Goal: Information Seeking & Learning: Learn about a topic

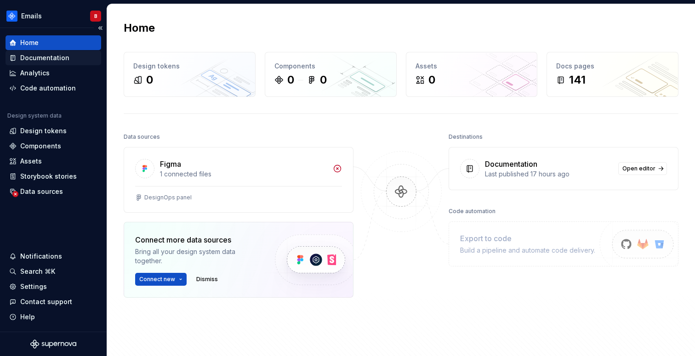
click at [34, 58] on div "Documentation" at bounding box center [44, 57] width 49 height 9
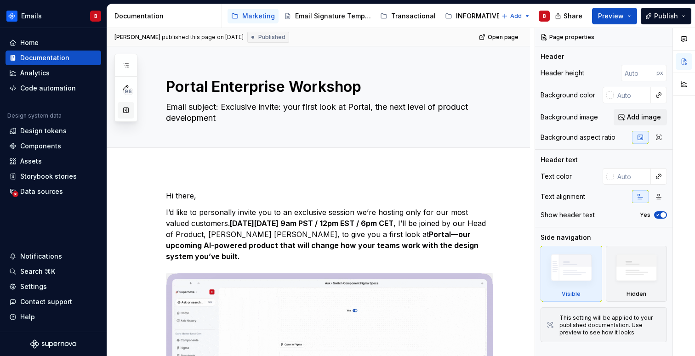
click at [122, 112] on button "button" at bounding box center [126, 110] width 17 height 17
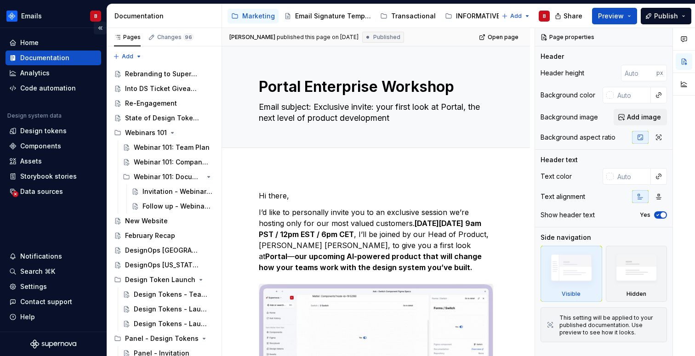
click at [100, 28] on button "Collapse sidebar" at bounding box center [100, 28] width 13 height 13
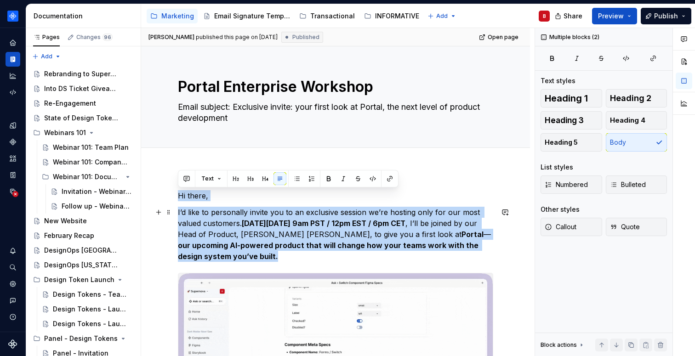
drag, startPoint x: 179, startPoint y: 194, endPoint x: 199, endPoint y: 254, distance: 62.9
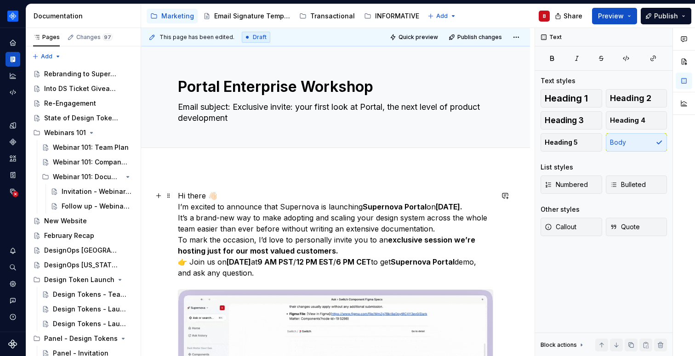
click at [222, 194] on p "Hi there 👋🏻 I’m excited to announce that Supernova is launching Supernova Porta…" at bounding box center [335, 234] width 315 height 88
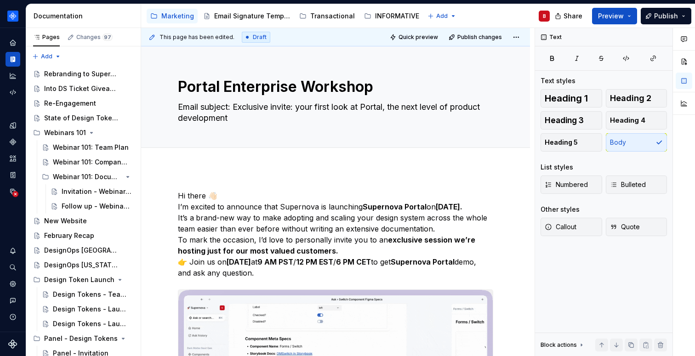
click at [472, 221] on p "Hi there 👋🏻 I’m excited to announce that Supernova is launching Supernova Porta…" at bounding box center [335, 234] width 315 height 88
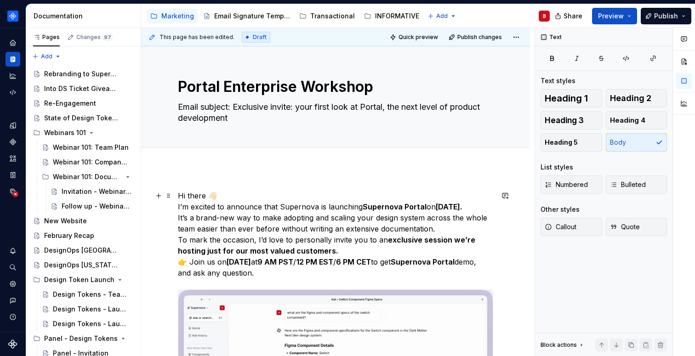
click at [178, 217] on p "Hi there 👋🏻 I’m excited to announce that Supernova is launching Supernova Porta…" at bounding box center [335, 234] width 315 height 88
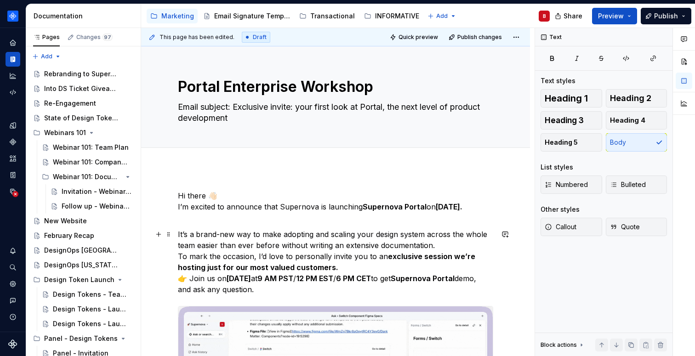
click at [179, 256] on p "It’s a brand-new way to make adopting and scaling your design system across the…" at bounding box center [335, 262] width 315 height 66
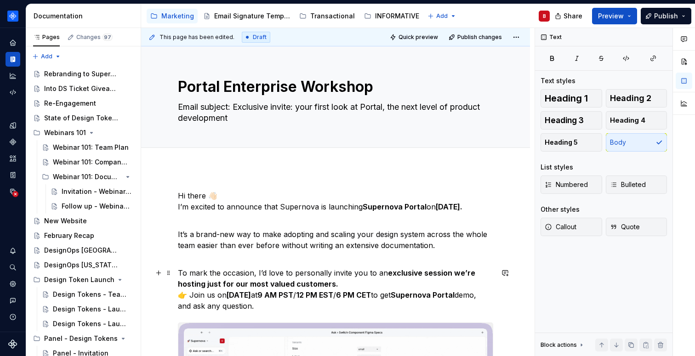
click at [178, 296] on p "To mark the occasion, I’d love to personally invite you to an exclusive session…" at bounding box center [335, 290] width 315 height 44
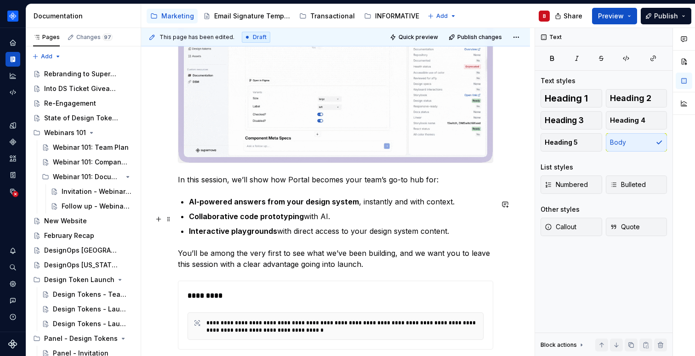
scroll to position [474, 0]
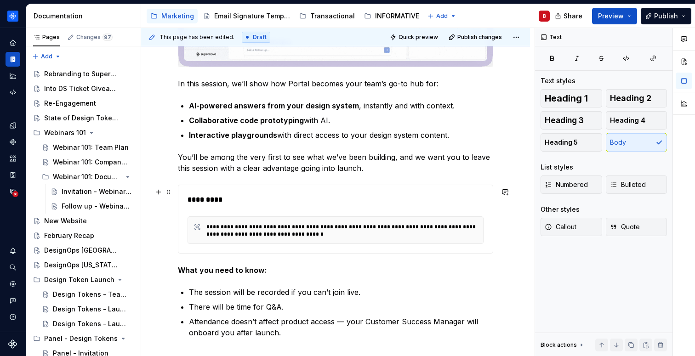
click at [290, 205] on div "*********" at bounding box center [338, 199] width 301 height 11
type textarea "*"
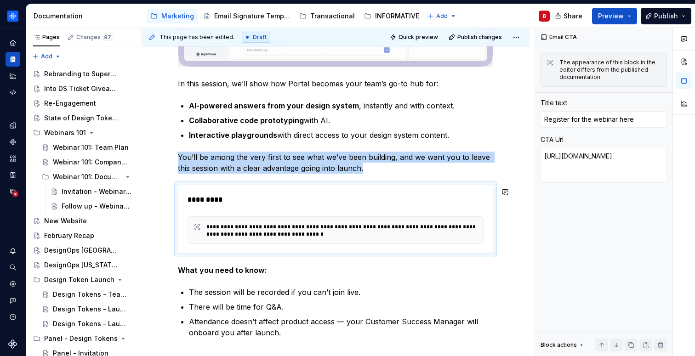
copy p "You’ll be among the very first to see what we’ve been building, and we want you…"
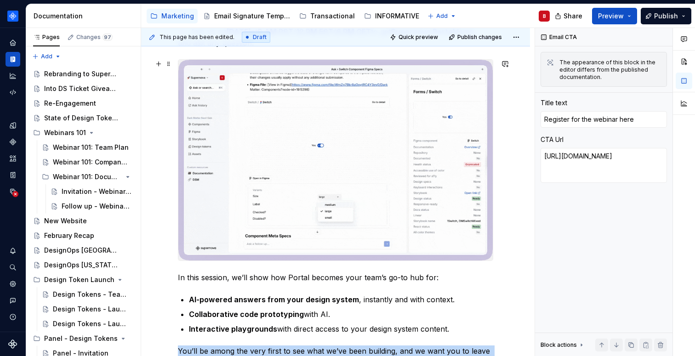
scroll to position [166, 0]
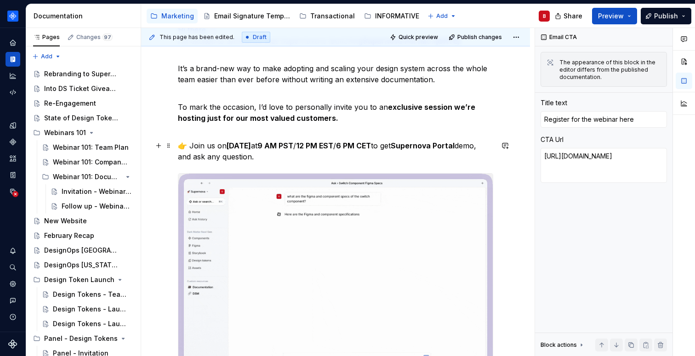
click at [319, 155] on p "👉 Join us [DATE][DATE] 9 AM PST / 12 PM EST / 6 PM CET to get Supernova Portal …" at bounding box center [335, 151] width 315 height 22
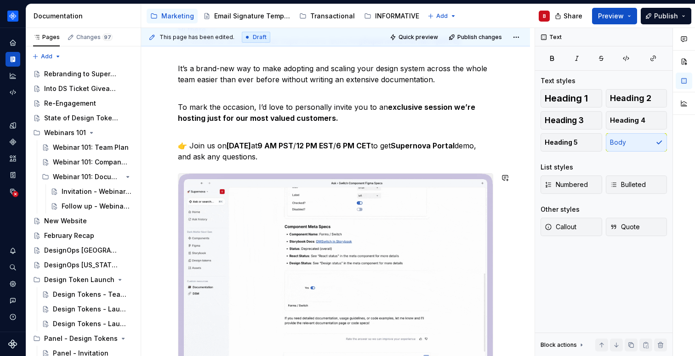
click at [436, 152] on p "👉 Join us [DATE][DATE] 9 AM PST / 12 PM EST / 6 PM CET to get Supernova Portal …" at bounding box center [335, 151] width 315 height 22
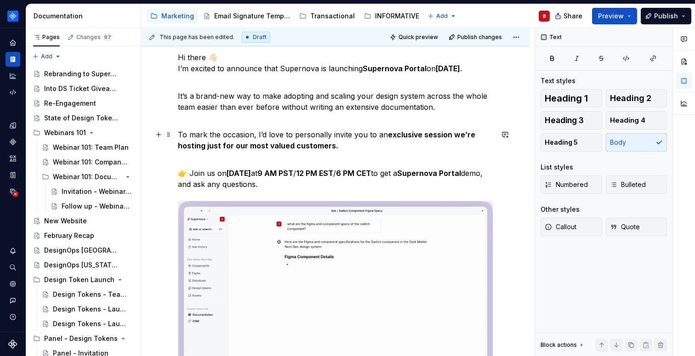
scroll to position [138, 0]
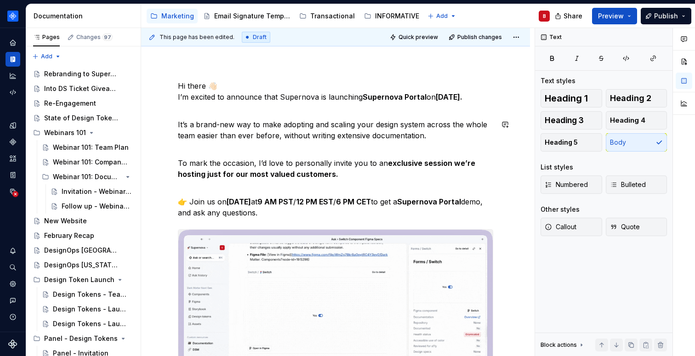
scroll to position [163, 0]
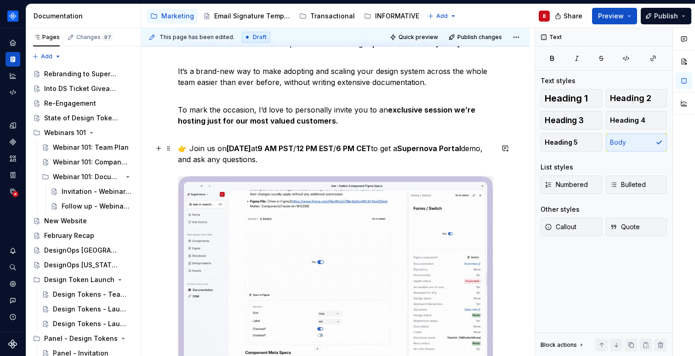
click at [354, 162] on p "👉 Join us [DATE][DATE] 9 AM PST / 12 PM EST / 6 PM CET to get a Supernova Porta…" at bounding box center [335, 154] width 315 height 22
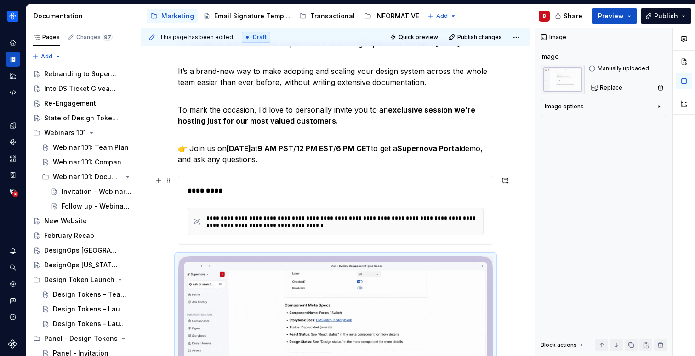
click at [266, 194] on div "*********" at bounding box center [338, 191] width 301 height 11
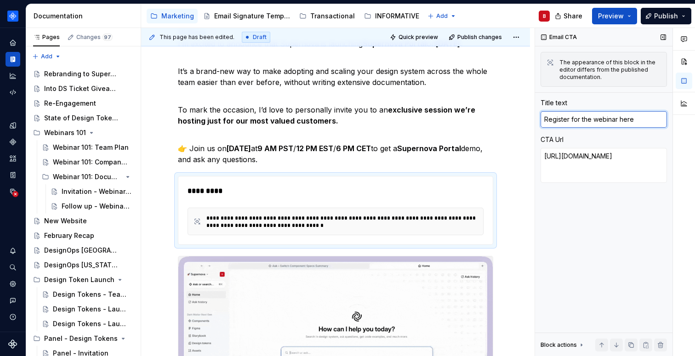
click at [593, 115] on textarea "Register for the webinar here" at bounding box center [604, 119] width 126 height 17
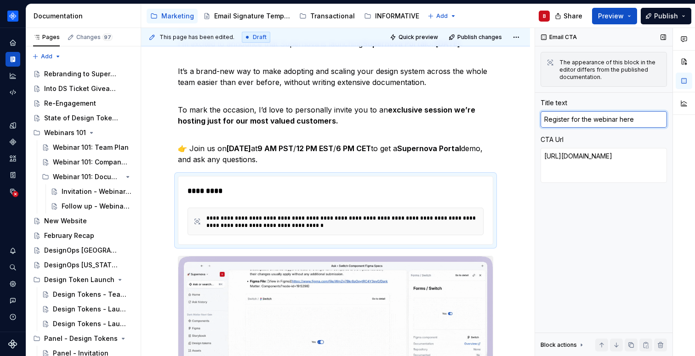
click at [593, 115] on textarea "Register for the webinar here" at bounding box center [604, 119] width 126 height 17
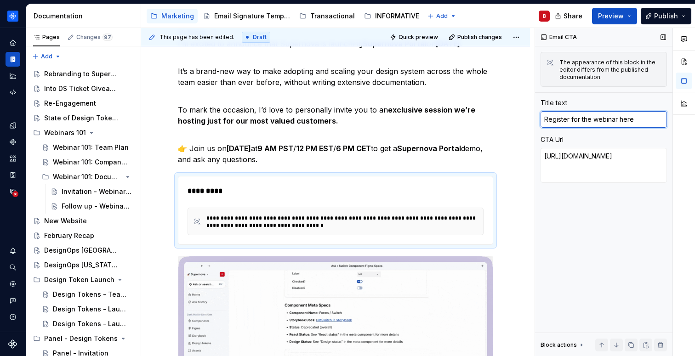
paste textarea "session"
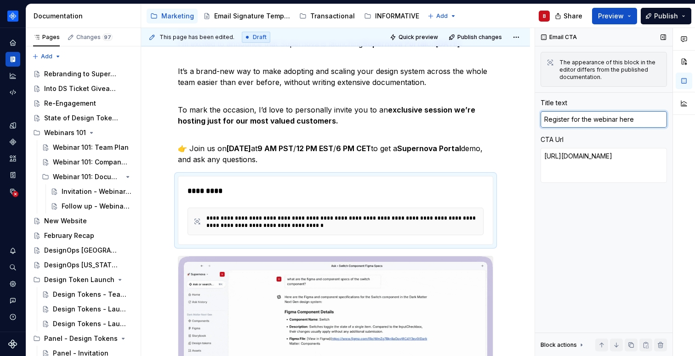
type textarea "*"
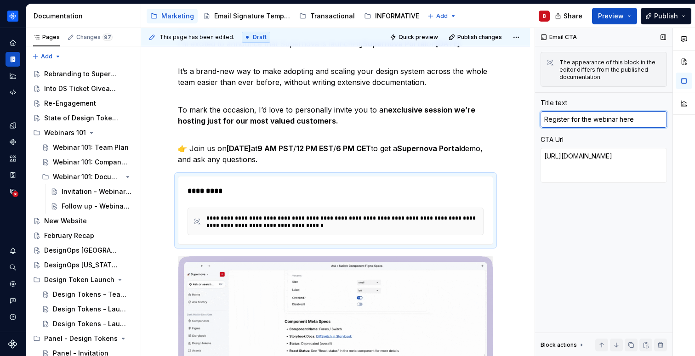
type textarea "Register for the session here"
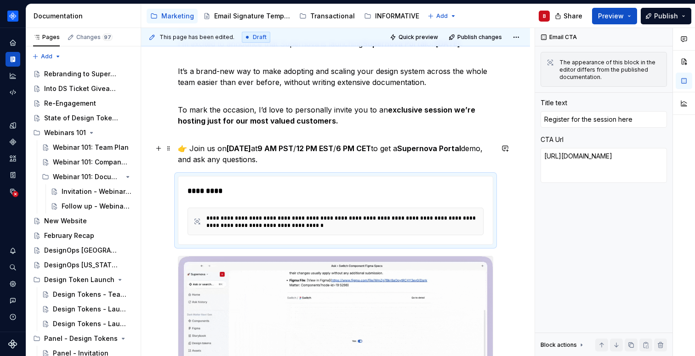
click at [449, 147] on p "👉 Join us [DATE][DATE] 9 AM PST / 12 PM EST / 6 PM CET to get a Supernova Porta…" at bounding box center [335, 154] width 315 height 22
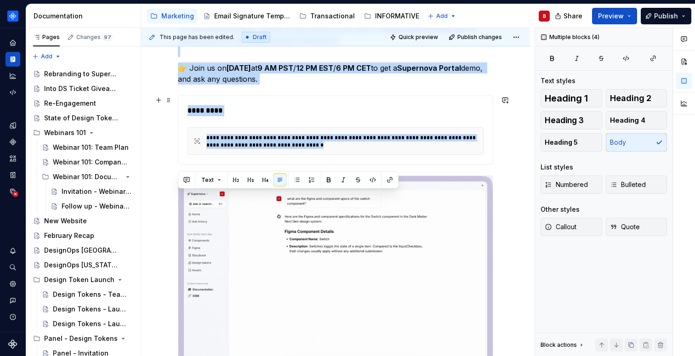
scroll to position [246, 0]
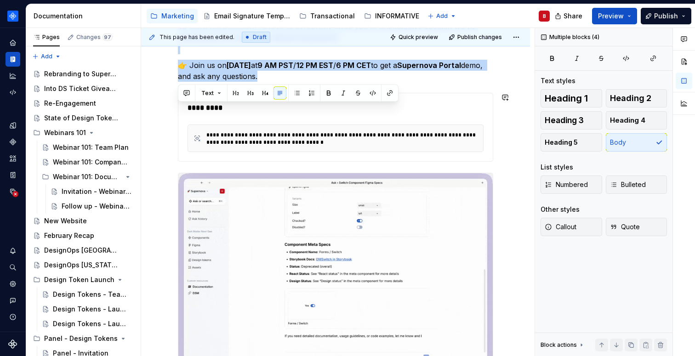
copy div "Hi there 👋🏻 I’m excited to announce that Supernova is launching Supernova Porta…"
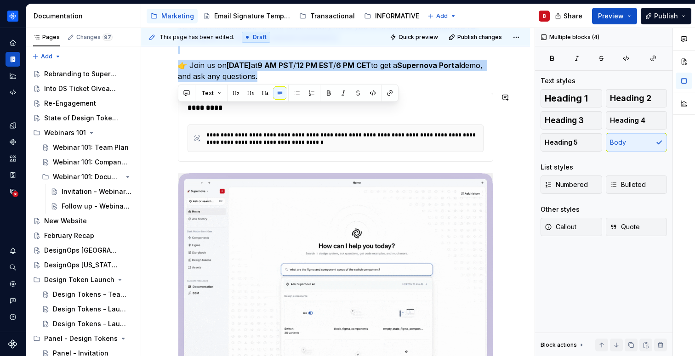
drag, startPoint x: 179, startPoint y: 197, endPoint x: 396, endPoint y: 110, distance: 233.5
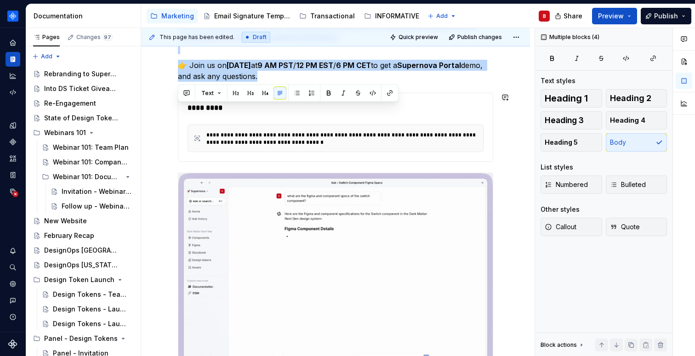
click at [396, 110] on div "**********" at bounding box center [335, 322] width 315 height 757
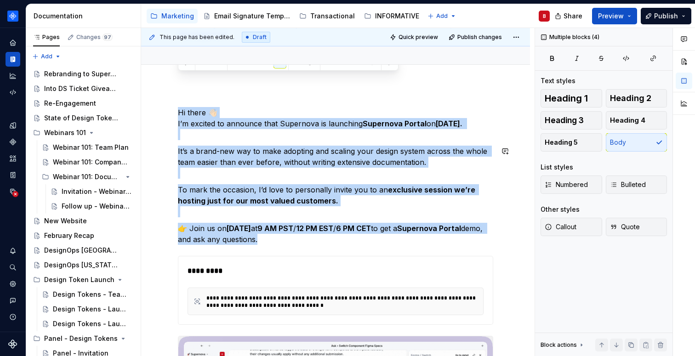
scroll to position [9, 0]
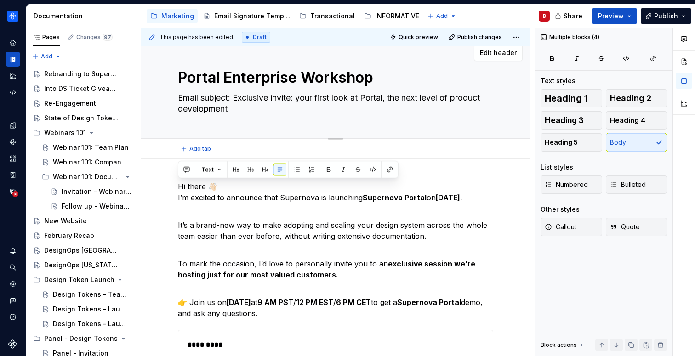
drag, startPoint x: 236, startPoint y: 96, endPoint x: 241, endPoint y: 110, distance: 15.3
click at [241, 110] on textarea "Email subject: Exclusive invite: your first look at Portal, the next level of p…" at bounding box center [333, 104] width 315 height 26
drag, startPoint x: 235, startPoint y: 110, endPoint x: 235, endPoint y: 101, distance: 9.2
click at [235, 101] on textarea "Email subject: Exclusive invite: your first look at Portal, the next level of p…" at bounding box center [333, 104] width 315 height 26
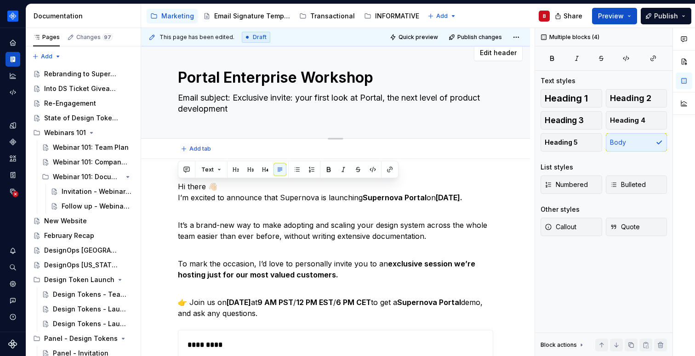
paste textarea "🚀Introducing Supernova Portal — join our online reveal event next week!"
type textarea "*"
type textarea "Email subject: 🚀Introducing Supernova Portal — join our online reveal event nex…"
type textarea "*"
type textarea "Email subject: 🚀Introducing Supernova Portal — join our online reveal event nex…"
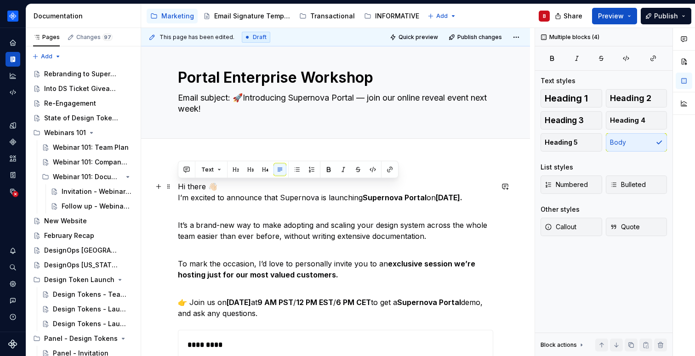
click at [298, 222] on p "It’s a brand-new way to make adopting and scaling your design system across the…" at bounding box center [335, 236] width 315 height 33
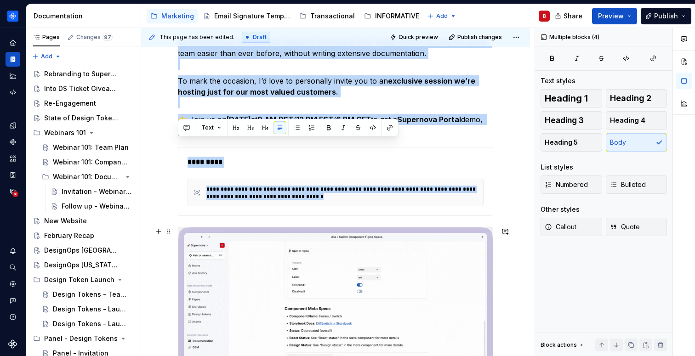
scroll to position [214, 0]
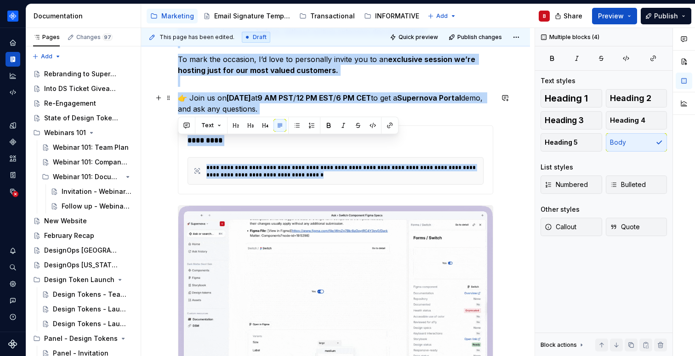
drag, startPoint x: 178, startPoint y: 188, endPoint x: 365, endPoint y: 114, distance: 201.8
click at [365, 114] on div "**********" at bounding box center [335, 355] width 315 height 757
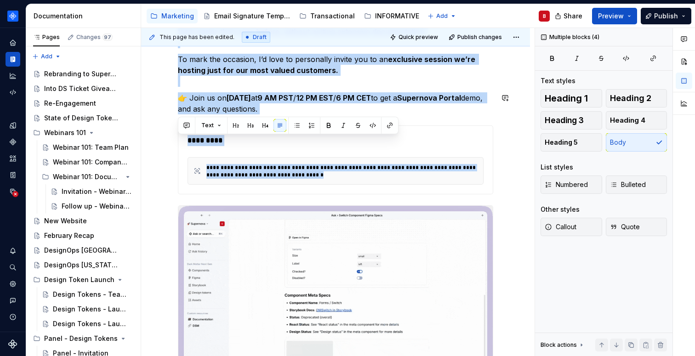
copy div "Hi there 👋🏻 I’m excited to announce that Supernova is launching Supernova Porta…"
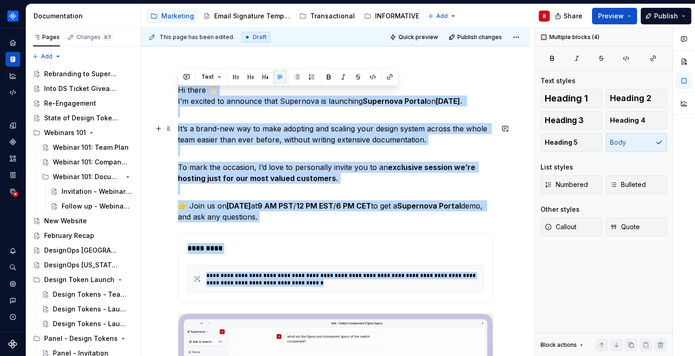
scroll to position [102, 0]
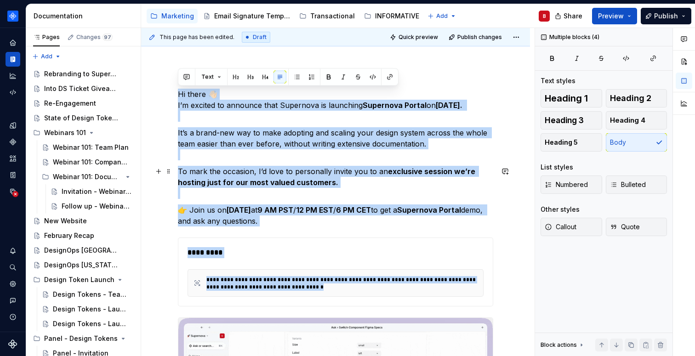
click at [293, 205] on strong "9 AM PST" at bounding box center [275, 209] width 36 height 9
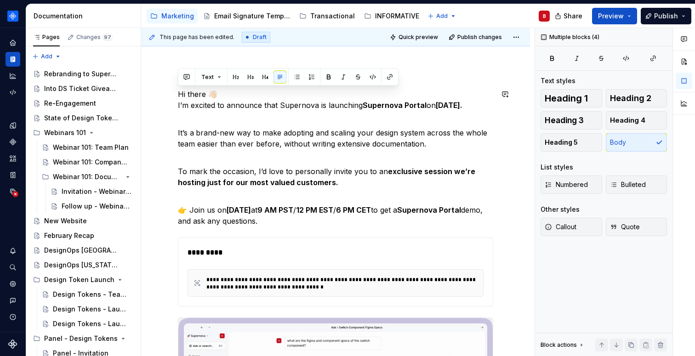
drag, startPoint x: 350, startPoint y: 221, endPoint x: 176, endPoint y: 88, distance: 219.1
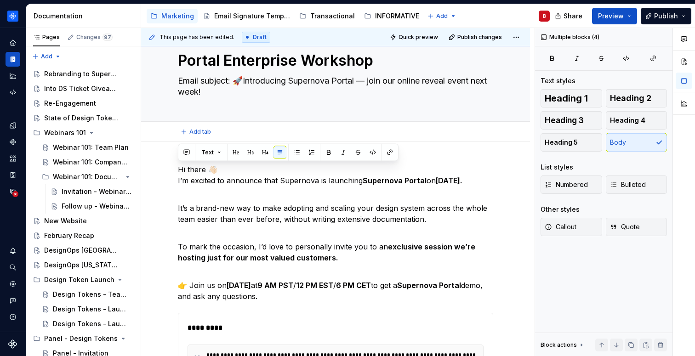
scroll to position [26, 0]
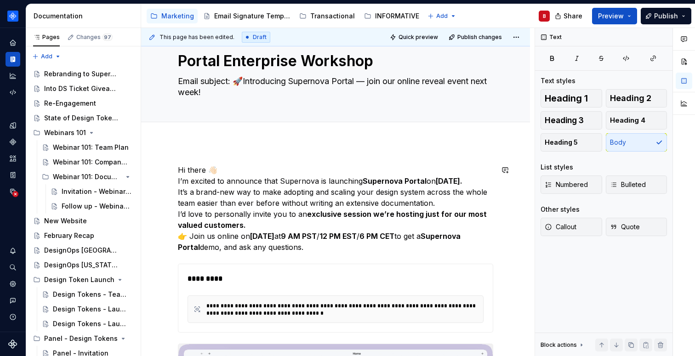
drag, startPoint x: 347, startPoint y: 294, endPoint x: 154, endPoint y: 159, distance: 236.4
click at [178, 192] on p "Hi there 👋🏻 I’m excited to announce that Supernova is launching Supernova Porta…" at bounding box center [335, 209] width 315 height 88
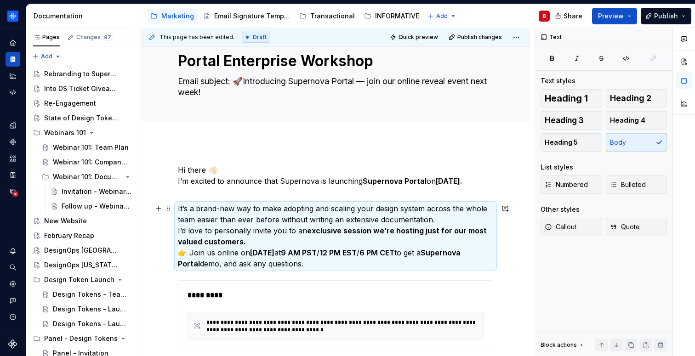
click at [318, 244] on p "It’s a brand-new way to make adopting and scaling your design system across the…" at bounding box center [335, 236] width 315 height 66
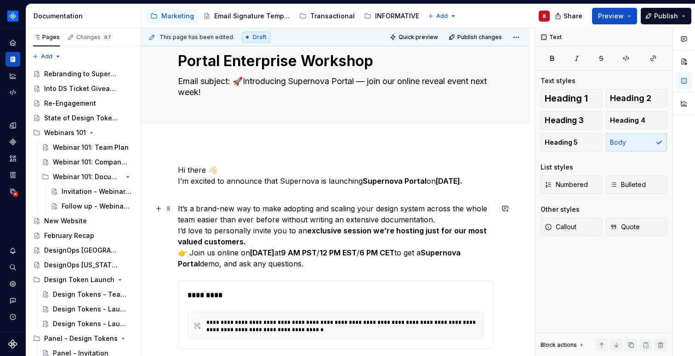
drag, startPoint x: 177, startPoint y: 232, endPoint x: 194, endPoint y: 246, distance: 21.8
click at [178, 232] on p "It’s a brand-new way to make adopting and scaling your design system across the…" at bounding box center [335, 236] width 315 height 66
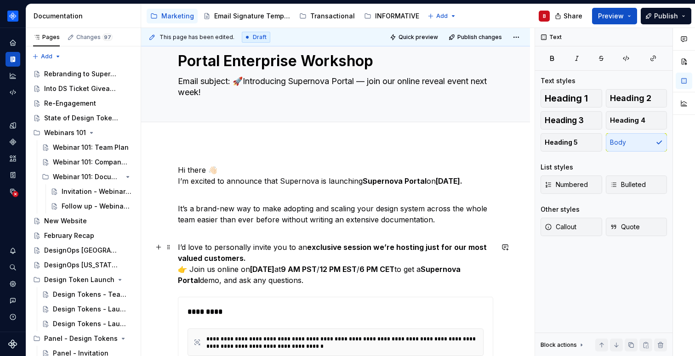
click at [178, 269] on p "I’d love to personally invite you to an exclusive session we’re hosting just fo…" at bounding box center [335, 264] width 315 height 44
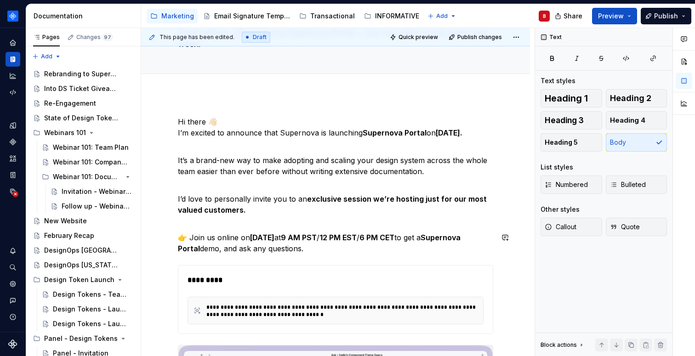
scroll to position [74, 0]
click at [263, 250] on p "👉 Join us online [DATE][DATE] 9 AM PST / 12 PM EST / 6 PM CET to get a Supernov…" at bounding box center [335, 243] width 315 height 22
click at [294, 214] on p "I’d love to personally invite you to an exclusive session we’re hosting just fo…" at bounding box center [335, 209] width 315 height 33
click at [178, 134] on p "Hi there 👋🏻 I’m excited to announce that Supernova is launching Supernova Porta…" at bounding box center [335, 132] width 315 height 33
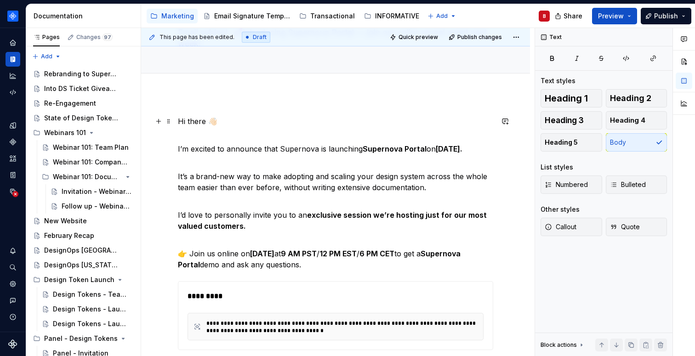
click at [179, 121] on p "Hi there 👋🏻" at bounding box center [335, 127] width 315 height 22
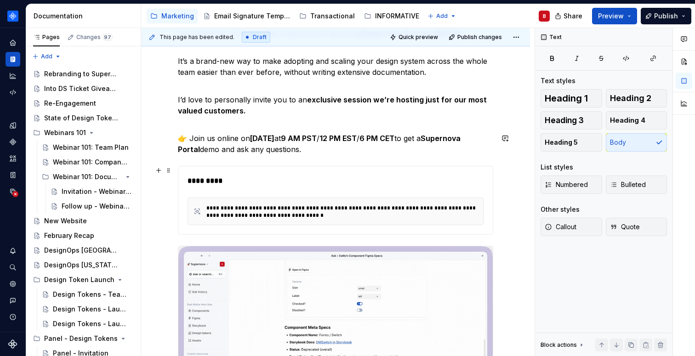
scroll to position [194, 0]
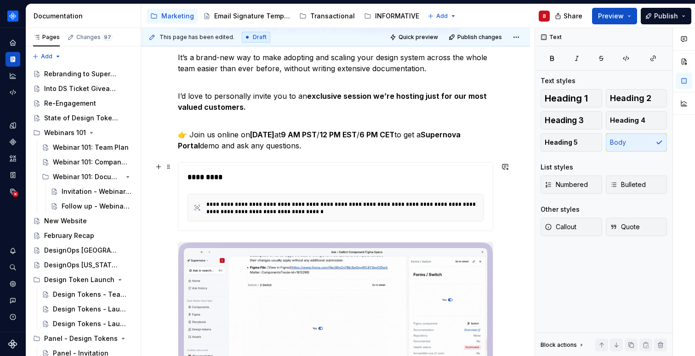
click at [257, 190] on div "**********" at bounding box center [336, 197] width 296 height 50
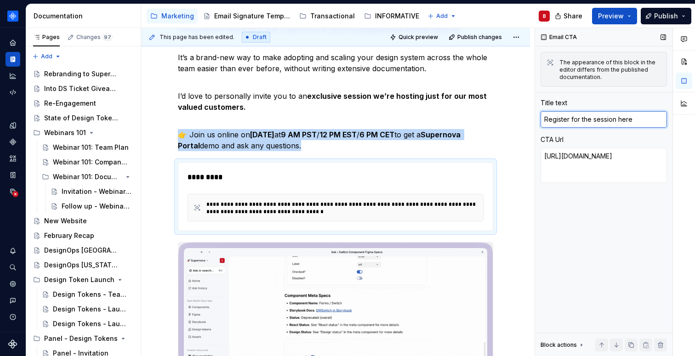
click at [582, 123] on textarea "Register for the session here" at bounding box center [604, 119] width 126 height 17
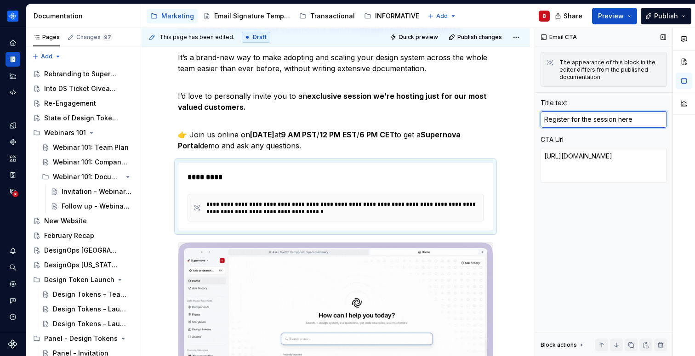
click at [582, 123] on textarea "Register for the session here" at bounding box center [604, 119] width 126 height 17
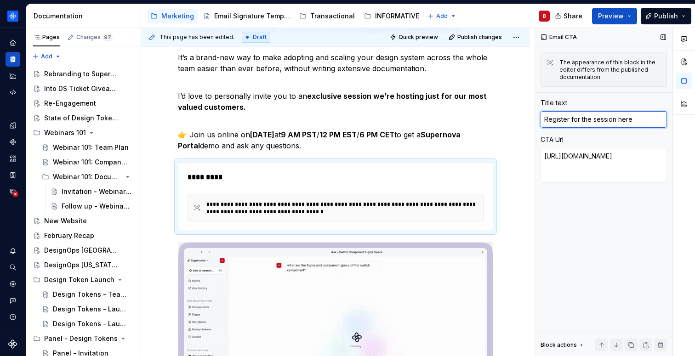
click at [582, 123] on textarea "Register for the session here" at bounding box center [604, 119] width 126 height 17
click at [366, 120] on p "I’d love to personally invite you to an exclusive session we’re hosting just fo…" at bounding box center [335, 107] width 315 height 33
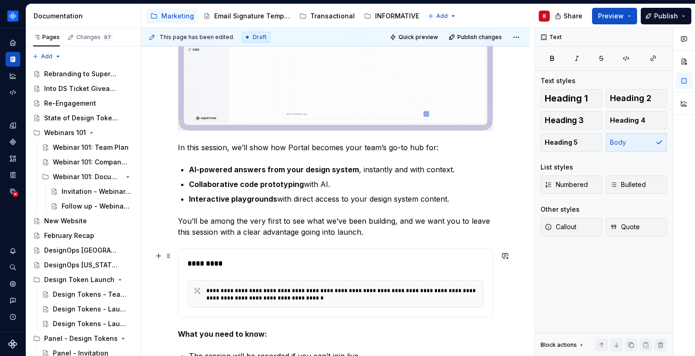
scroll to position [512, 0]
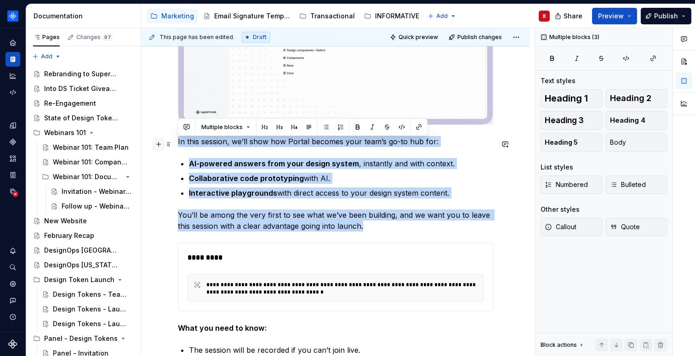
drag, startPoint x: 372, startPoint y: 231, endPoint x: 155, endPoint y: 139, distance: 235.9
click at [178, 139] on div "**********" at bounding box center [335, 70] width 315 height 785
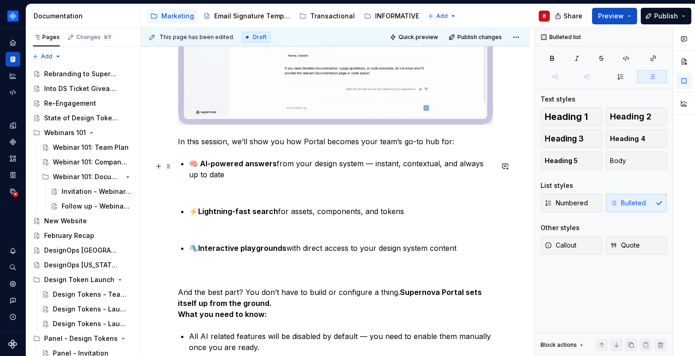
click at [208, 197] on p "🧠 AI-powered answers from your design system — instant, contextual, and always …" at bounding box center [341, 180] width 304 height 44
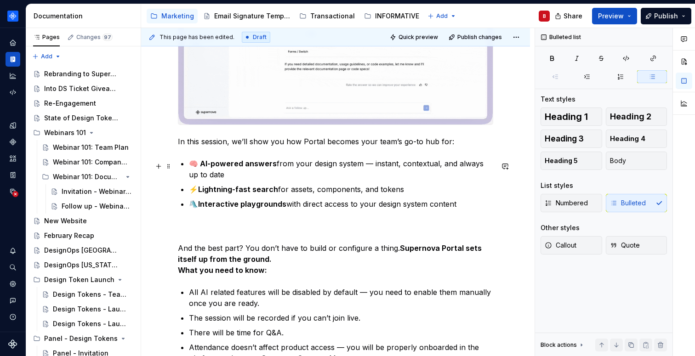
click at [189, 164] on li "🧠 AI-powered answers from your design system — instant, contextual, and always …" at bounding box center [341, 169] width 304 height 22
click at [179, 274] on strong "What you need to know:" at bounding box center [222, 270] width 89 height 9
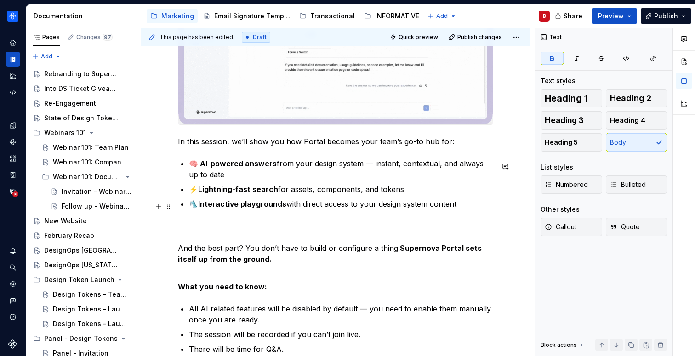
click at [224, 230] on p "🛝Interactive playgrounds with direct access to your design system content" at bounding box center [341, 215] width 304 height 33
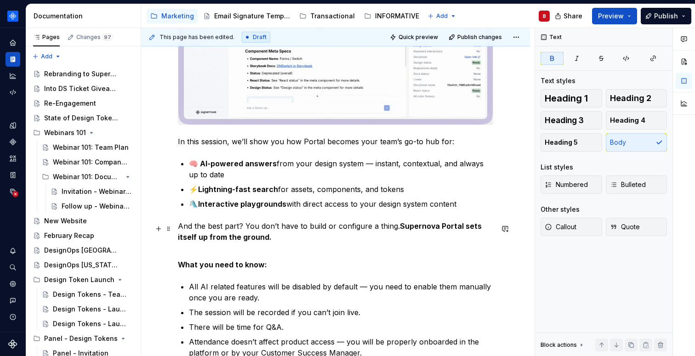
click at [194, 256] on div "**********" at bounding box center [335, 128] width 315 height 900
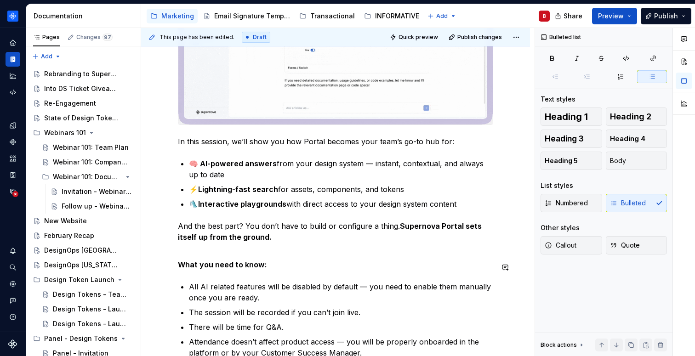
click at [195, 280] on div "**********" at bounding box center [335, 128] width 315 height 900
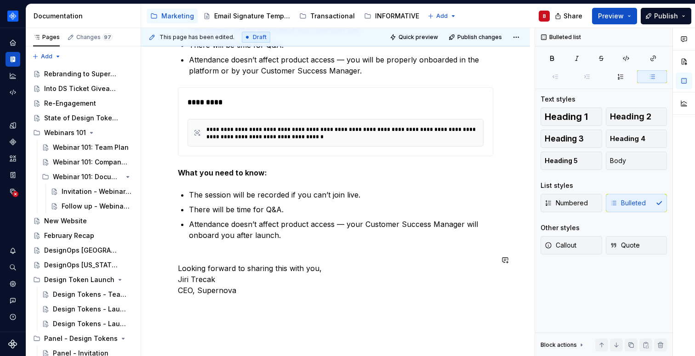
scroll to position [840, 0]
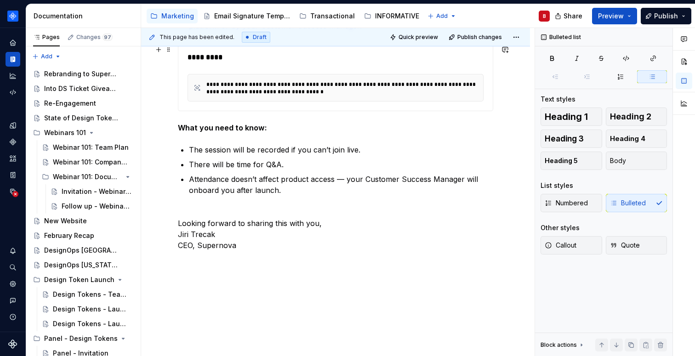
click at [259, 91] on div "**********" at bounding box center [344, 88] width 276 height 15
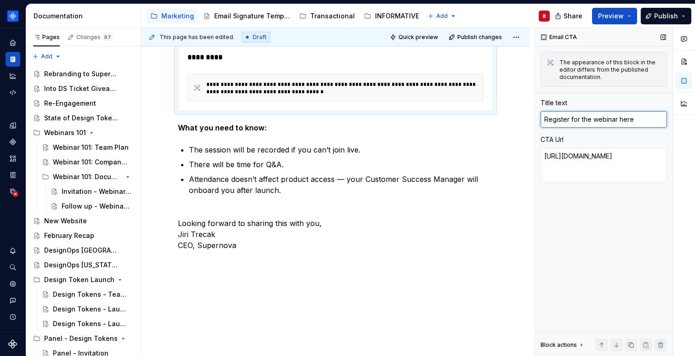
click at [559, 119] on textarea "Register for the webinar here" at bounding box center [604, 119] width 126 height 17
paste textarea "session"
type textarea "*"
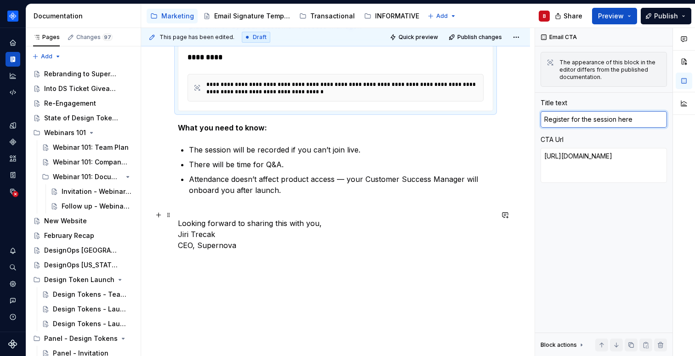
type textarea "Register for the session here"
click at [199, 211] on p "Looking forward to sharing this with you, [PERSON_NAME] CEO, Supernova" at bounding box center [335, 229] width 315 height 44
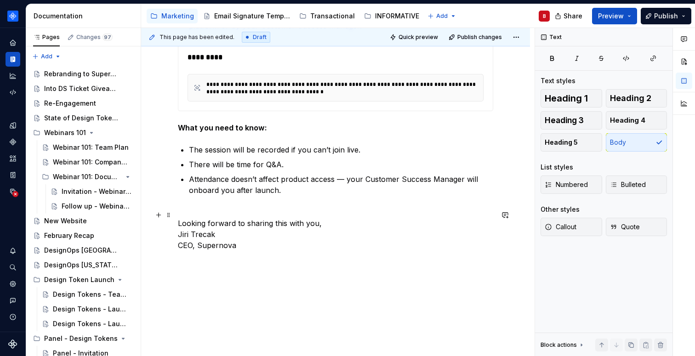
click at [204, 226] on p "Looking forward to sharing this with you, [PERSON_NAME] CEO, Supernova" at bounding box center [335, 229] width 315 height 44
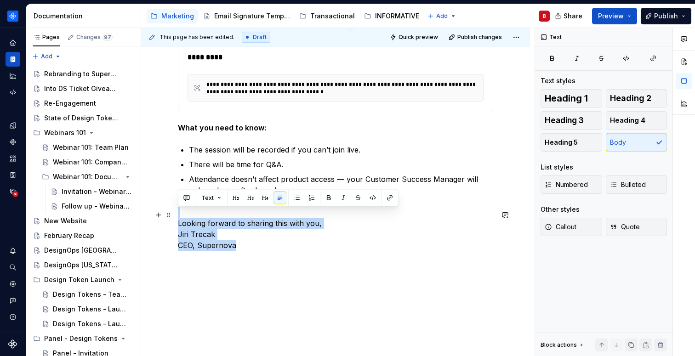
click at [204, 226] on p "Looking forward to sharing this with you, [PERSON_NAME] CEO, Supernova" at bounding box center [335, 229] width 315 height 44
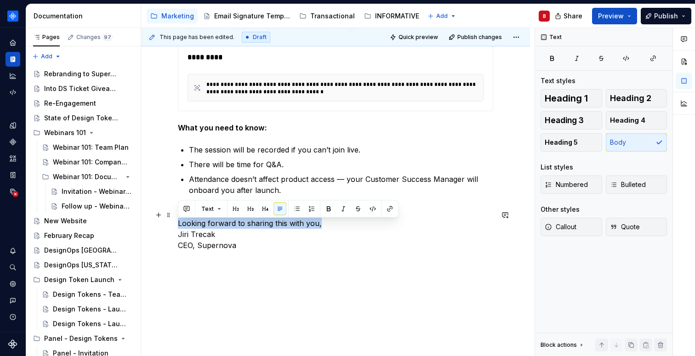
drag, startPoint x: 178, startPoint y: 226, endPoint x: 321, endPoint y: 226, distance: 142.9
click at [321, 226] on p "Looking forward to sharing this with you, [PERSON_NAME] CEO, Supernova" at bounding box center [335, 229] width 315 height 44
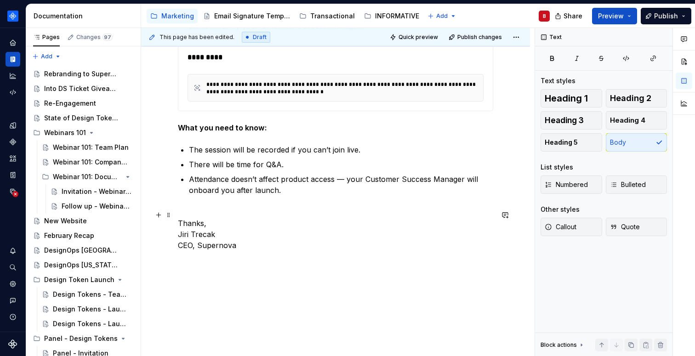
click at [221, 211] on p "Thanks, [PERSON_NAME] CEO, Supernova" at bounding box center [335, 229] width 315 height 44
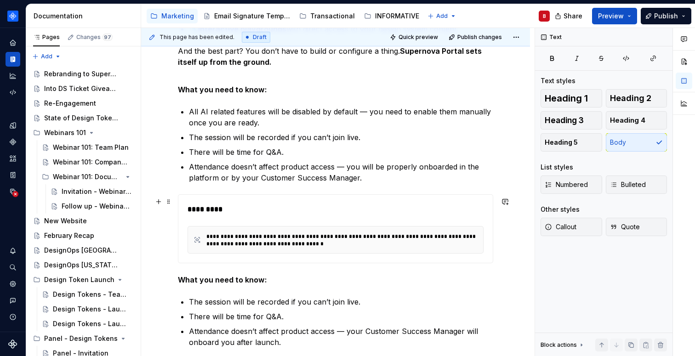
scroll to position [767, 0]
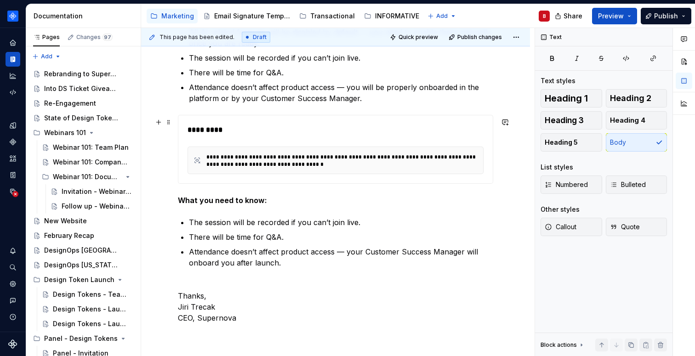
click at [273, 159] on div "**********" at bounding box center [344, 161] width 276 height 15
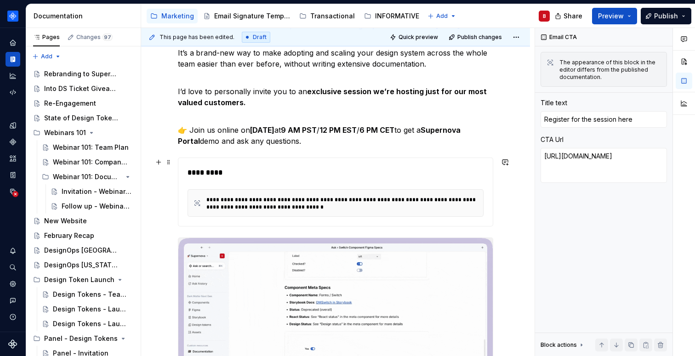
scroll to position [192, 0]
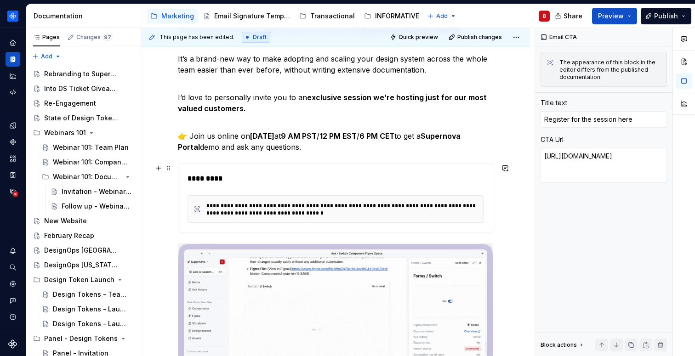
click at [274, 180] on div "*********" at bounding box center [338, 178] width 301 height 11
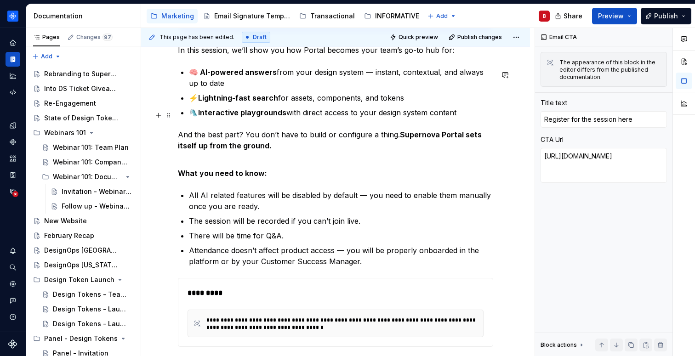
scroll to position [652, 0]
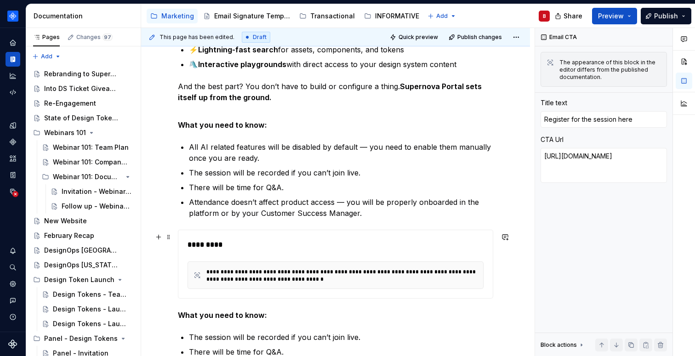
click at [297, 270] on div "**********" at bounding box center [344, 276] width 276 height 16
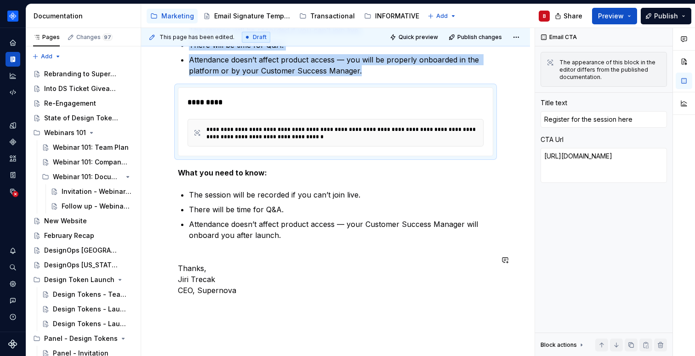
scroll to position [837, 0]
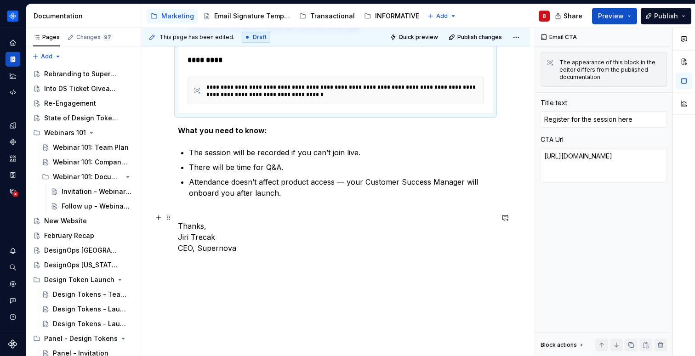
click at [212, 217] on p "Thanks, [PERSON_NAME] CEO, Supernova" at bounding box center [335, 232] width 315 height 44
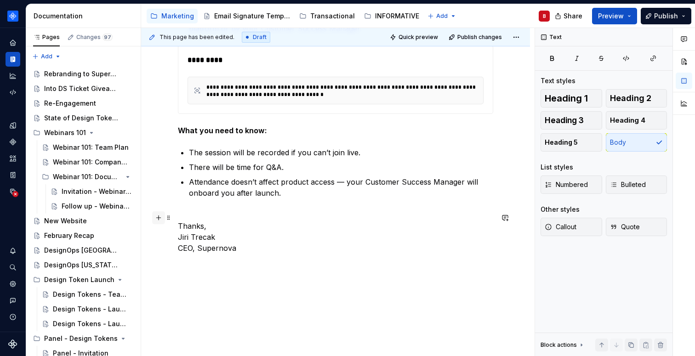
click at [157, 218] on button "button" at bounding box center [158, 217] width 13 height 13
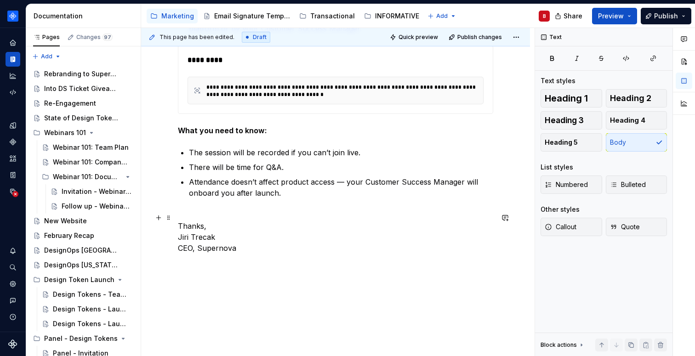
click at [224, 219] on p "Thanks, [PERSON_NAME] CEO, Supernova" at bounding box center [335, 232] width 315 height 44
type textarea "*"
click at [156, 219] on button "button" at bounding box center [158, 217] width 13 height 13
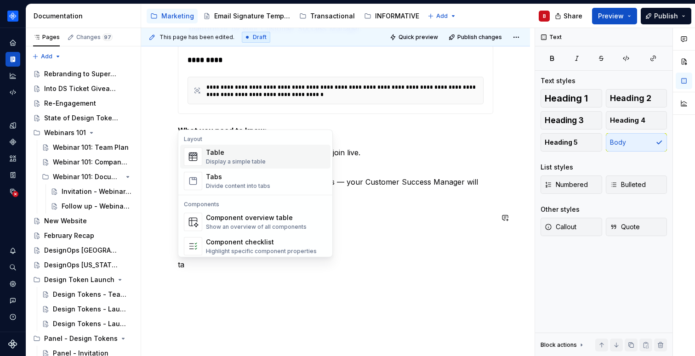
click at [217, 153] on div "Table" at bounding box center [236, 152] width 60 height 9
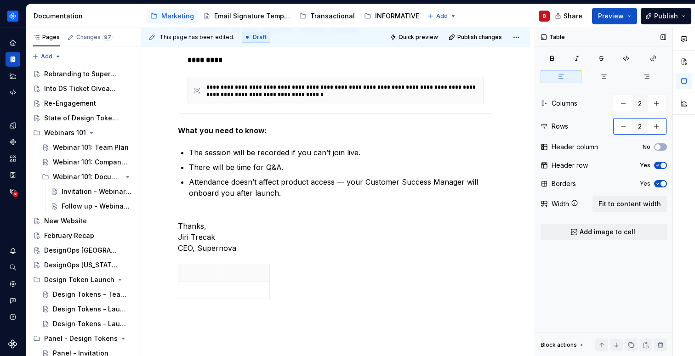
click at [622, 130] on button "button" at bounding box center [623, 126] width 17 height 17
type input "1"
click at [624, 101] on button "button" at bounding box center [623, 103] width 17 height 17
click at [660, 163] on icon "button" at bounding box center [657, 166] width 7 height 6
click at [663, 149] on span "button" at bounding box center [663, 147] width 6 height 6
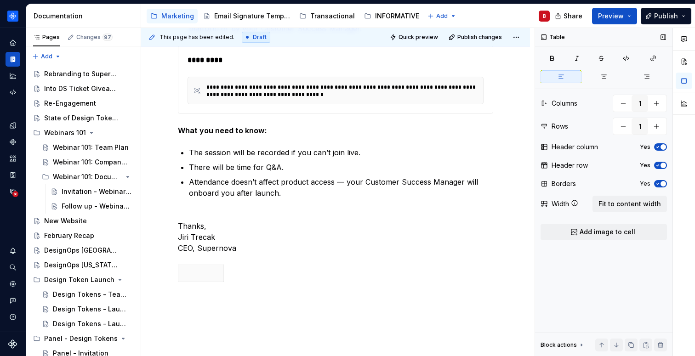
click at [663, 147] on span "button" at bounding box center [663, 147] width 6 height 6
click at [662, 168] on span "button" at bounding box center [663, 166] width 6 height 6
click at [654, 103] on button "button" at bounding box center [656, 103] width 17 height 17
type input "2"
click at [660, 131] on button "button" at bounding box center [656, 126] width 17 height 17
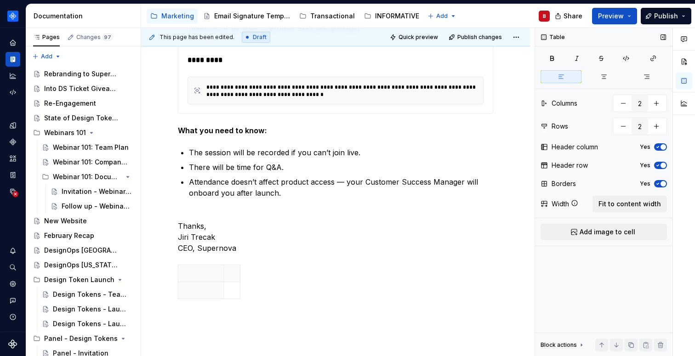
click at [661, 144] on button "Yes" at bounding box center [660, 146] width 13 height 7
click at [662, 165] on span "button" at bounding box center [663, 166] width 6 height 6
click at [623, 125] on button "button" at bounding box center [623, 126] width 17 height 17
type input "1"
click at [623, 104] on button "button" at bounding box center [623, 103] width 17 height 17
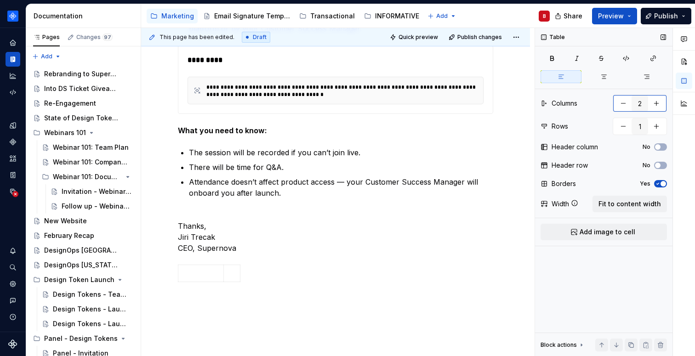
type input "1"
click at [618, 233] on span "Add image to cell" at bounding box center [608, 232] width 56 height 9
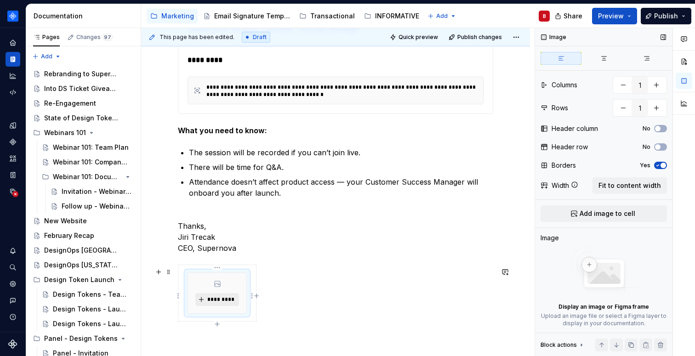
click at [229, 303] on span "*********" at bounding box center [221, 299] width 28 height 7
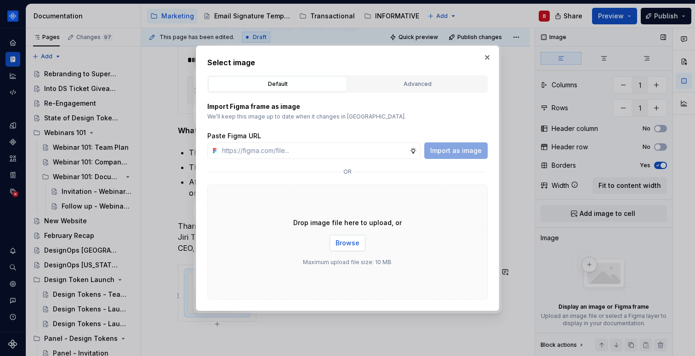
click at [336, 240] on button "Browse" at bounding box center [348, 243] width 36 height 17
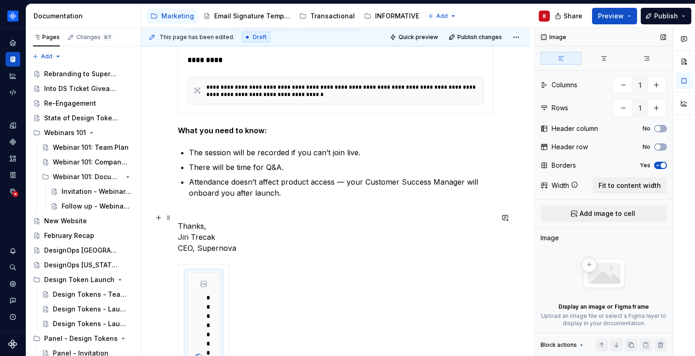
type textarea "*"
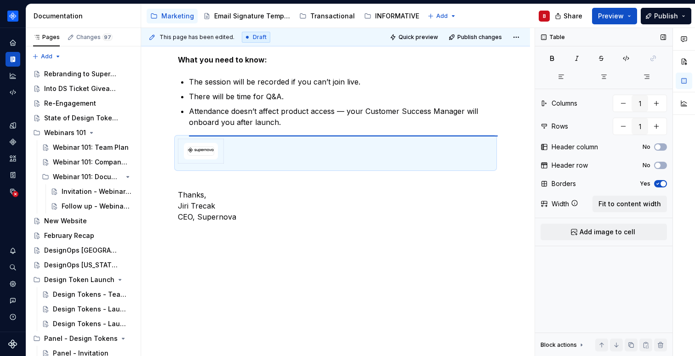
scroll to position [911, 0]
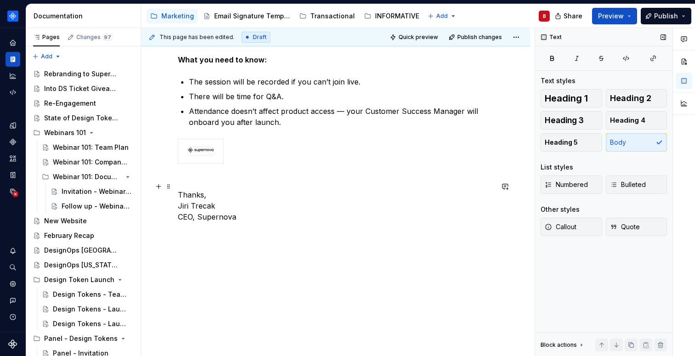
click at [210, 186] on p "Thanks, [PERSON_NAME] CEO, Supernova" at bounding box center [335, 200] width 315 height 44
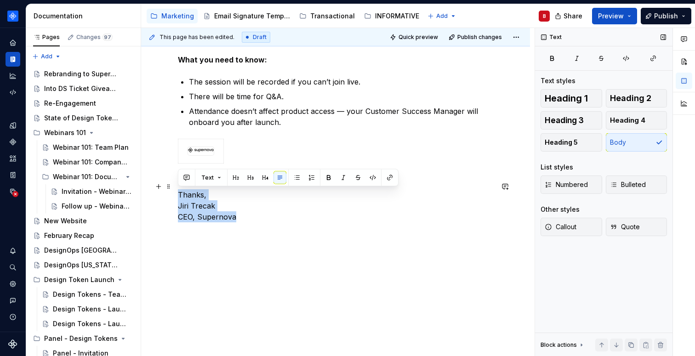
drag, startPoint x: 178, startPoint y: 195, endPoint x: 265, endPoint y: 221, distance: 90.6
click at [265, 221] on p "Thanks, [PERSON_NAME] CEO, Supernova" at bounding box center [335, 200] width 315 height 44
copy p "Thanks, [PERSON_NAME] CEO, Supernova"
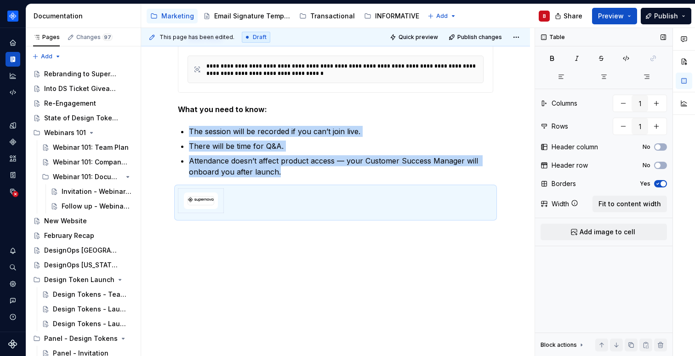
scroll to position [861, 0]
click at [220, 205] on html "Emails B Design system data Documentation Accessibility guide for tree Page tre…" at bounding box center [347, 178] width 695 height 356
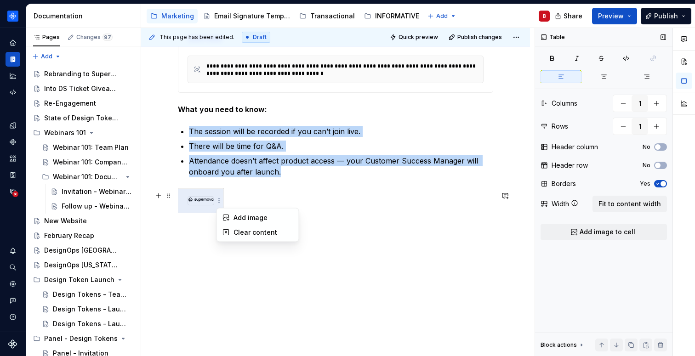
click at [200, 212] on html "Emails B Design system data Documentation Accessibility guide for tree Page tre…" at bounding box center [347, 178] width 695 height 356
click at [201, 213] on icon "button" at bounding box center [201, 213] width 4 height 4
type input "2"
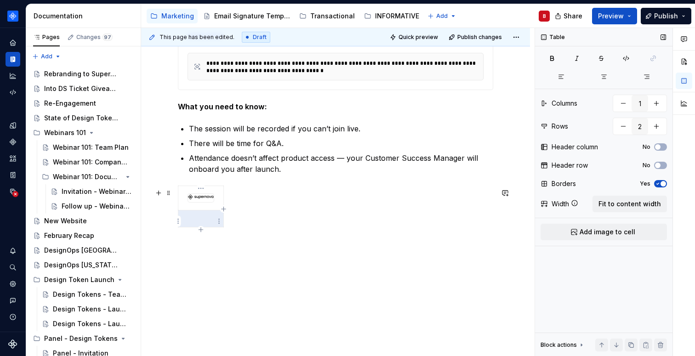
click at [200, 222] on p at bounding box center [201, 218] width 34 height 9
click at [196, 221] on p at bounding box center [201, 218] width 34 height 9
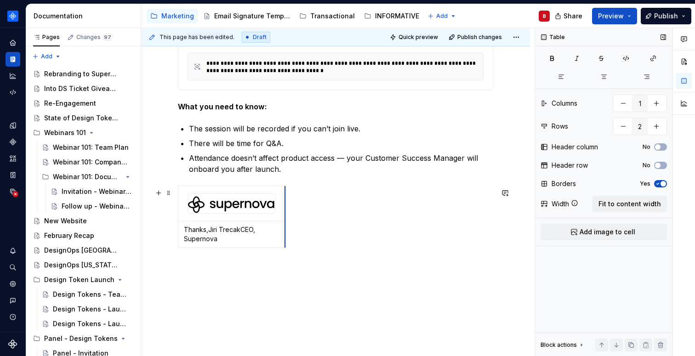
drag, startPoint x: 222, startPoint y: 222, endPoint x: 284, endPoint y: 222, distance: 61.6
click at [208, 233] on p "Thanks,Jiri TrecakCEO, Supernova" at bounding box center [232, 234] width 96 height 18
drag, startPoint x: 216, startPoint y: 246, endPoint x: 256, endPoint y: 282, distance: 53.4
click at [216, 247] on p "Jiri TrecakCEO, Supernova" at bounding box center [232, 244] width 96 height 9
drag, startPoint x: 241, startPoint y: 264, endPoint x: 198, endPoint y: 264, distance: 42.7
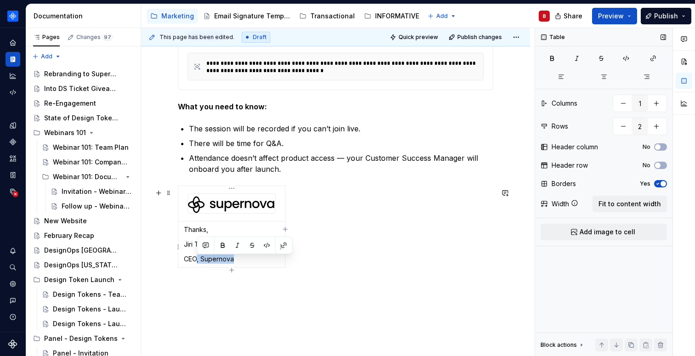
click at [198, 264] on p "CEO, Supernova" at bounding box center [232, 259] width 96 height 9
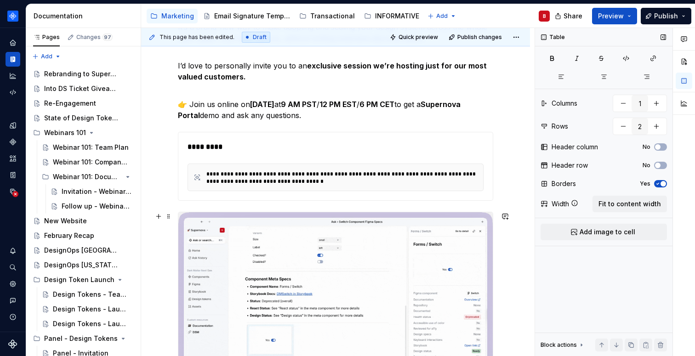
scroll to position [0, 0]
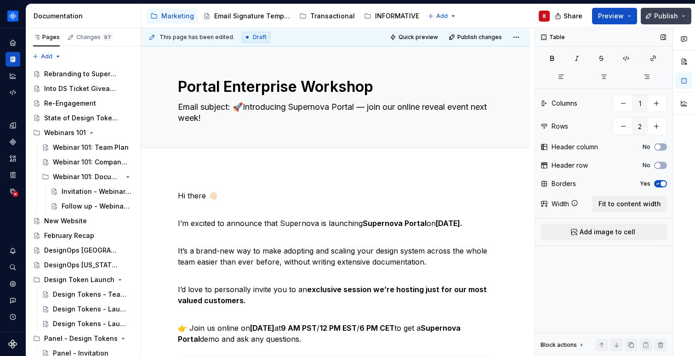
click at [659, 17] on span "Publish" at bounding box center [666, 15] width 24 height 9
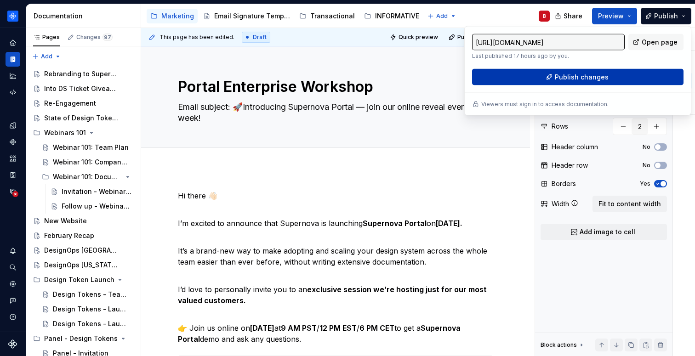
click at [608, 80] on button "Publish changes" at bounding box center [577, 77] width 211 height 17
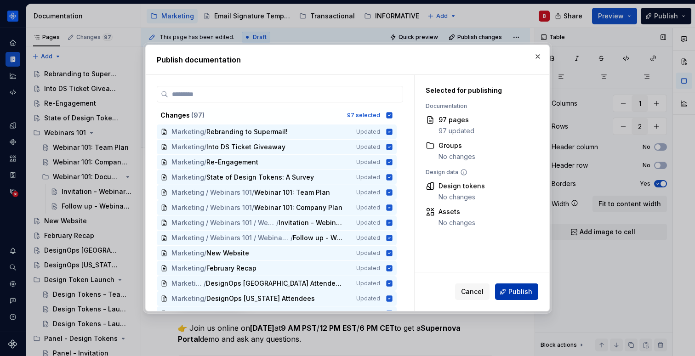
click at [511, 295] on span "Publish" at bounding box center [520, 291] width 24 height 9
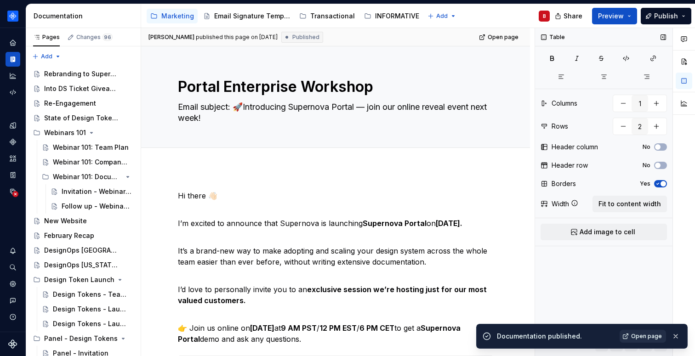
click at [640, 337] on span "Open page" at bounding box center [646, 336] width 31 height 7
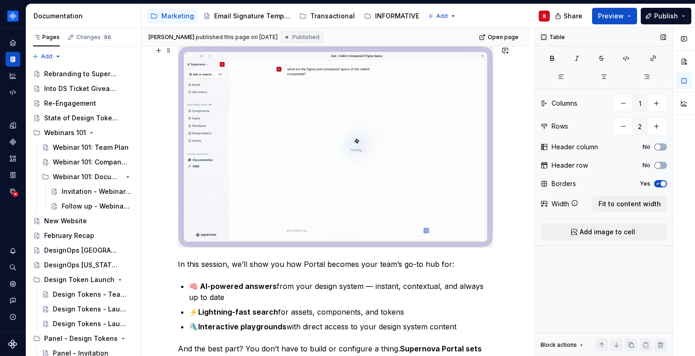
scroll to position [509, 0]
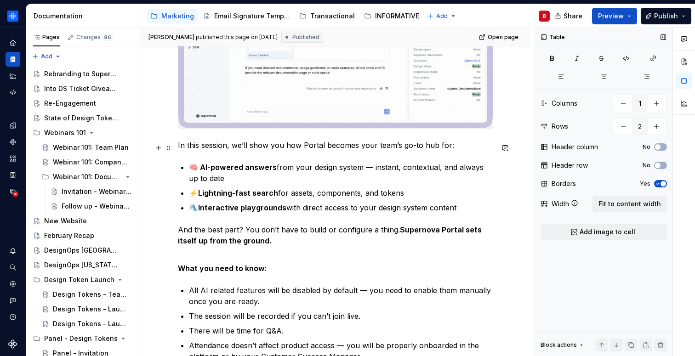
drag, startPoint x: 176, startPoint y: 147, endPoint x: 188, endPoint y: 176, distance: 31.3
click at [176, 147] on div "**********" at bounding box center [337, 192] width 393 height 329
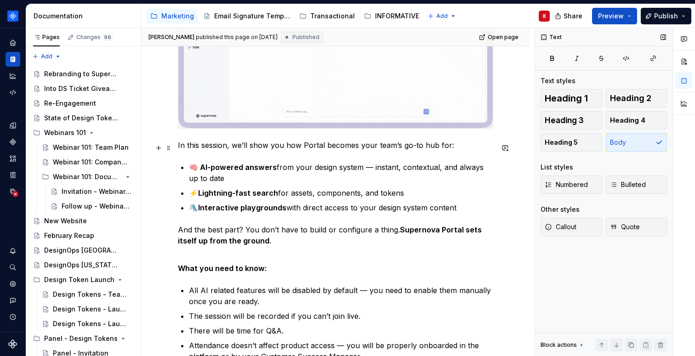
click at [179, 148] on p "In this session, we’ll show you how Portal becomes your team’s go-to hub for:" at bounding box center [335, 145] width 315 height 11
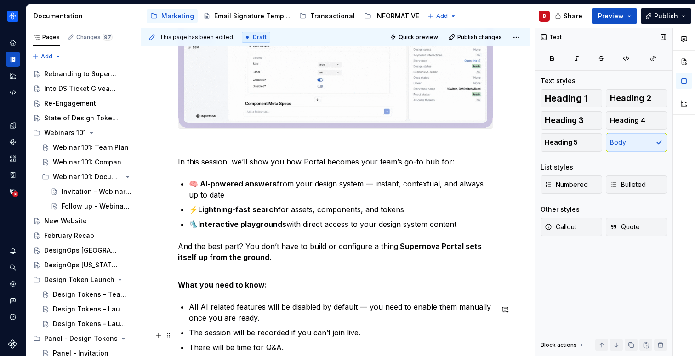
scroll to position [647, 0]
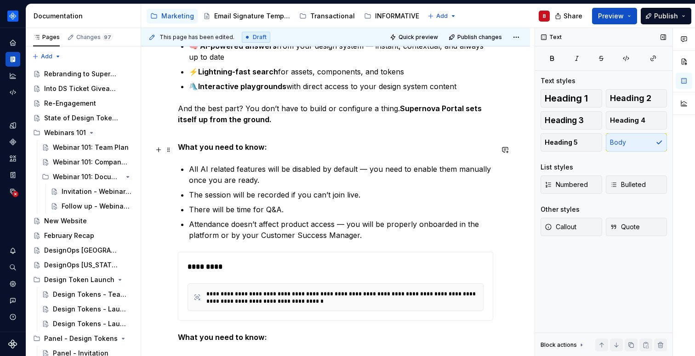
click at [179, 151] on strong "What you need to know:" at bounding box center [222, 146] width 89 height 9
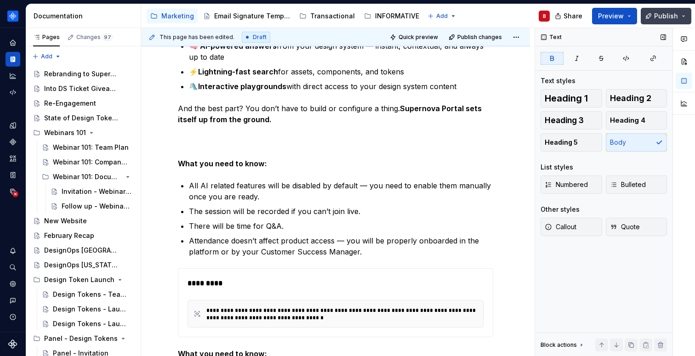
click at [658, 11] on button "Publish" at bounding box center [666, 16] width 51 height 17
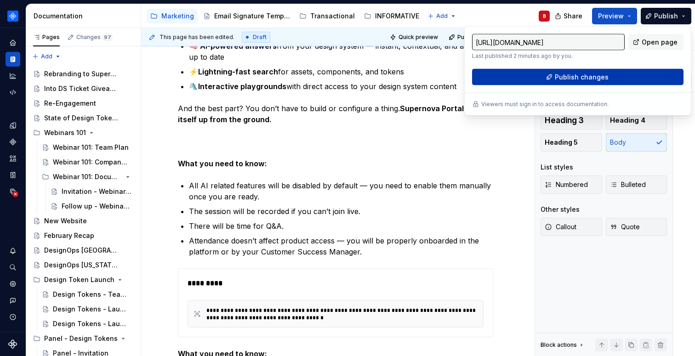
click at [593, 77] on span "Publish changes" at bounding box center [582, 77] width 54 height 9
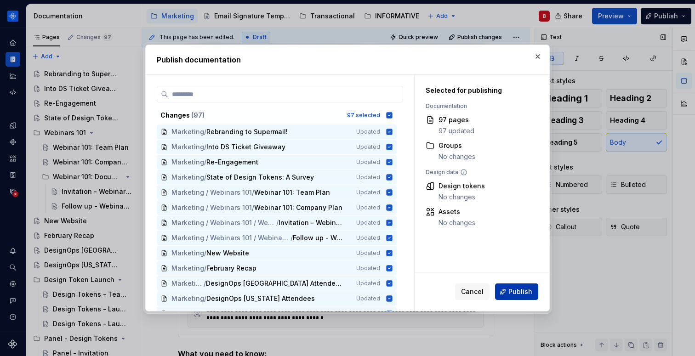
click at [524, 289] on span "Publish" at bounding box center [520, 291] width 24 height 9
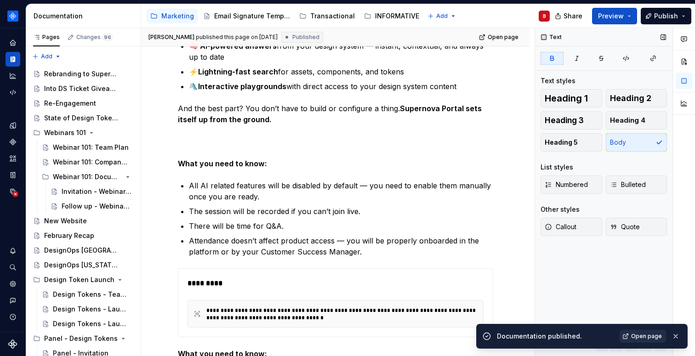
click at [653, 336] on span "Open page" at bounding box center [646, 336] width 31 height 7
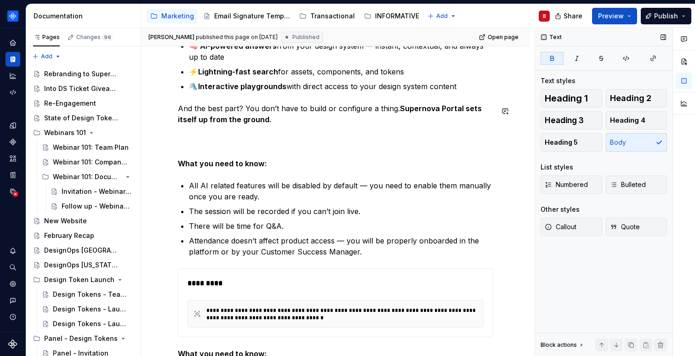
click at [223, 142] on div "**********" at bounding box center [335, 42] width 315 height 997
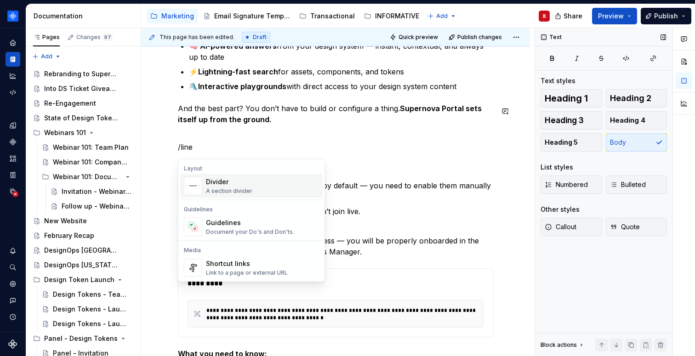
click at [215, 181] on div "Divider" at bounding box center [229, 181] width 46 height 9
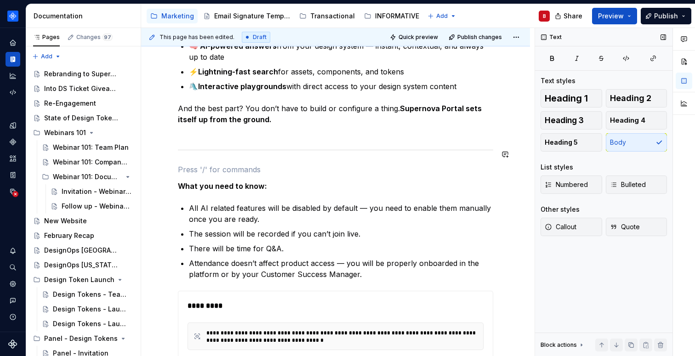
click at [199, 146] on div "**********" at bounding box center [335, 54] width 315 height 1020
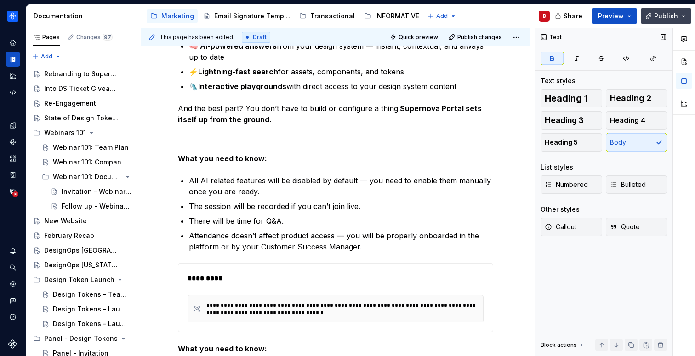
click at [667, 11] on button "Publish" at bounding box center [666, 16] width 51 height 17
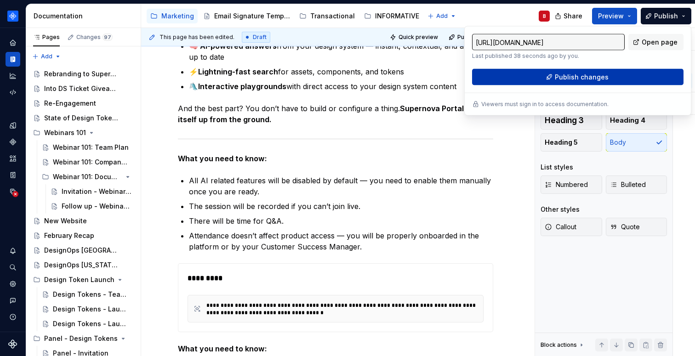
click at [603, 69] on button "Publish changes" at bounding box center [577, 77] width 211 height 17
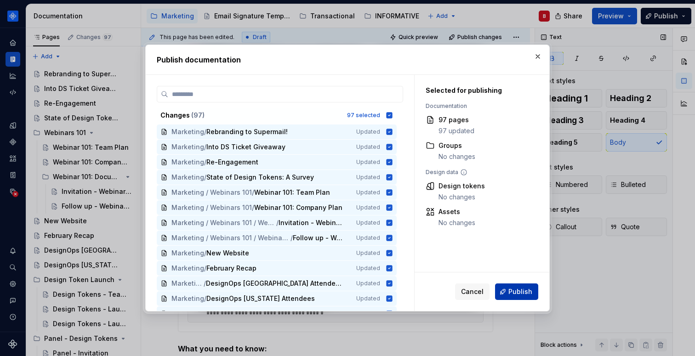
click at [514, 295] on span "Publish" at bounding box center [520, 291] width 24 height 9
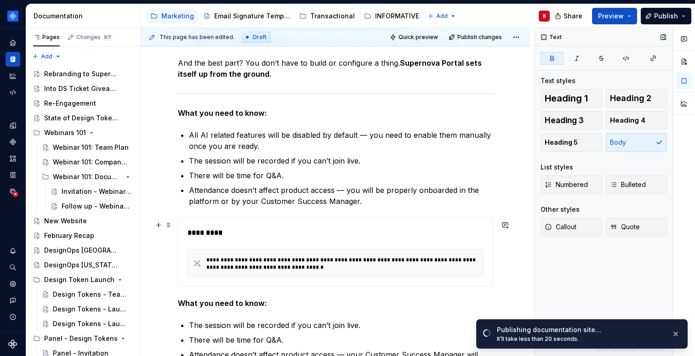
scroll to position [685, 0]
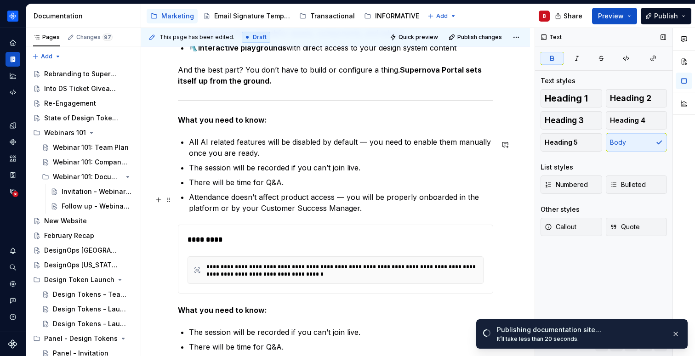
click at [442, 211] on p "Attendance doesn’t affect product access — you will be properly onboarded in th…" at bounding box center [341, 203] width 304 height 22
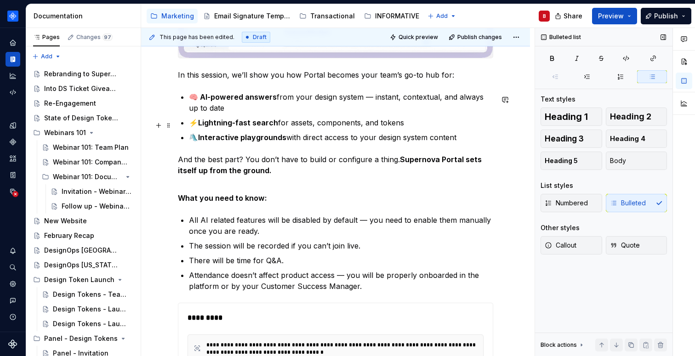
scroll to position [563, 0]
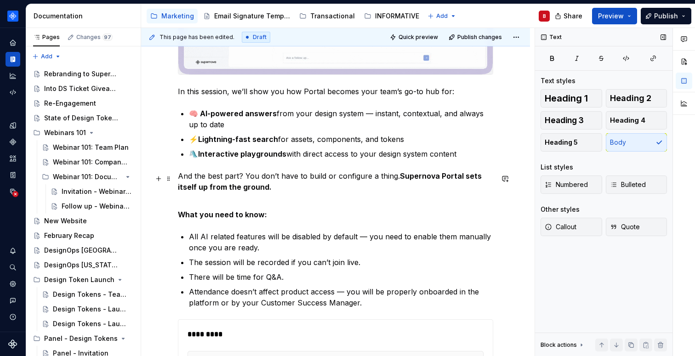
drag, startPoint x: 179, startPoint y: 180, endPoint x: 199, endPoint y: 204, distance: 30.7
click at [179, 180] on p "And the best part? You don’t have to build or configure a thing. Supernova Port…" at bounding box center [335, 187] width 315 height 33
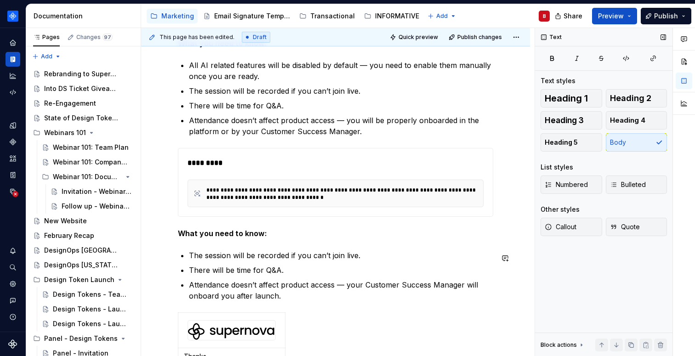
scroll to position [762, 0]
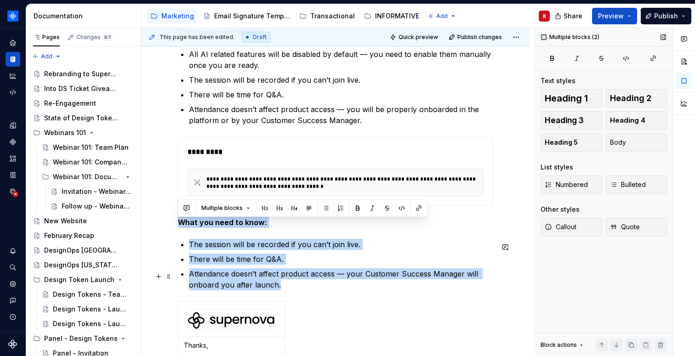
drag, startPoint x: 178, startPoint y: 222, endPoint x: 315, endPoint y: 289, distance: 152.1
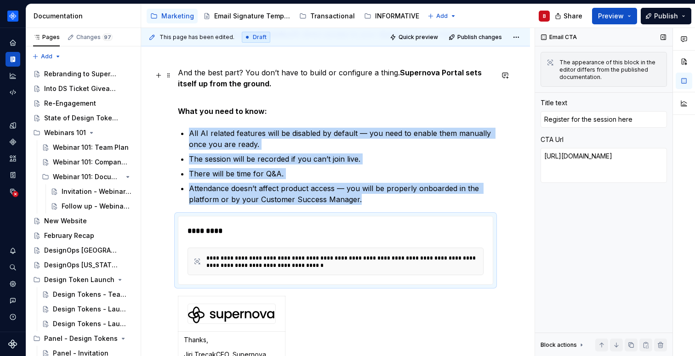
scroll to position [595, 0]
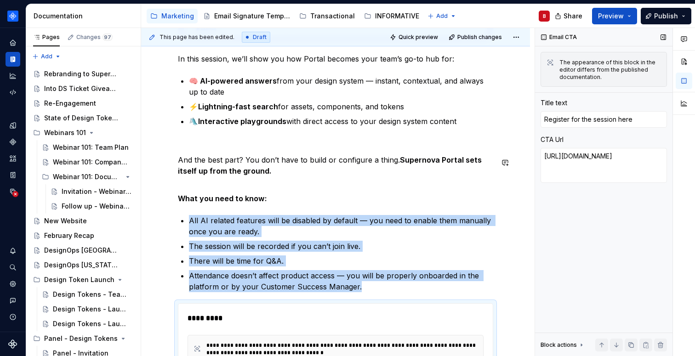
click at [208, 149] on p at bounding box center [335, 143] width 315 height 11
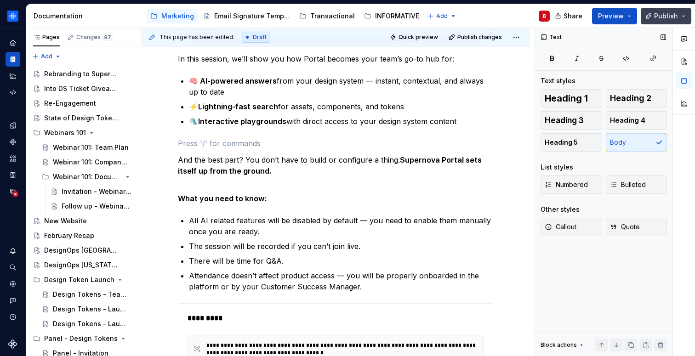
click at [655, 17] on button "Publish" at bounding box center [666, 16] width 51 height 17
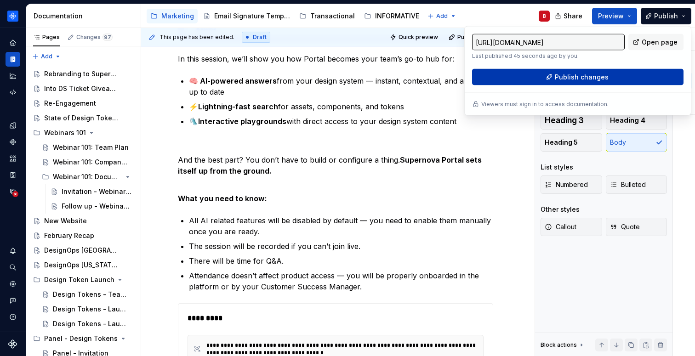
click at [579, 75] on span "Publish changes" at bounding box center [582, 77] width 54 height 9
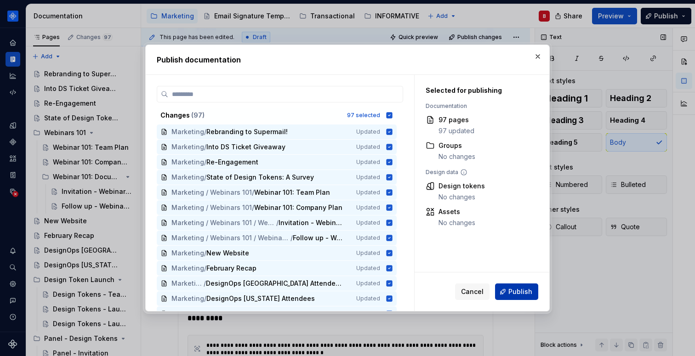
click at [523, 292] on span "Publish" at bounding box center [520, 291] width 24 height 9
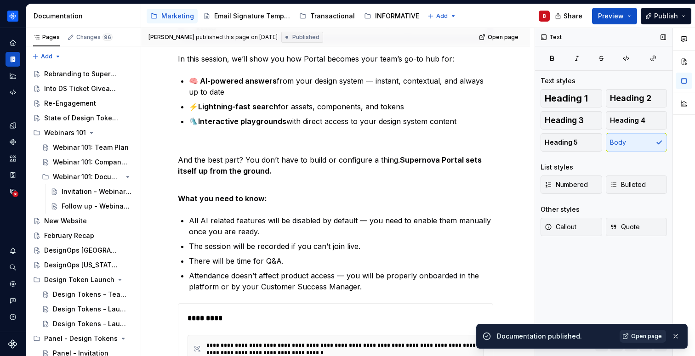
click at [649, 339] on span "Open page" at bounding box center [646, 336] width 31 height 7
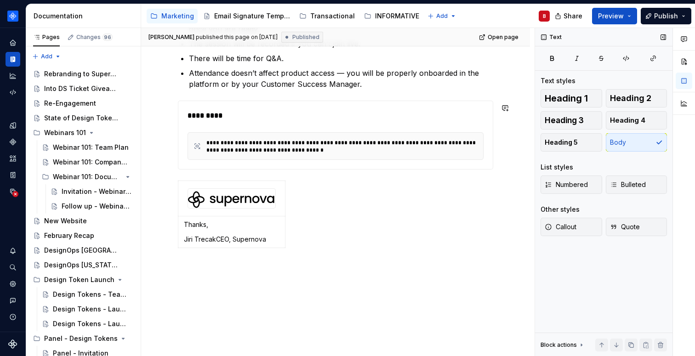
scroll to position [836, 0]
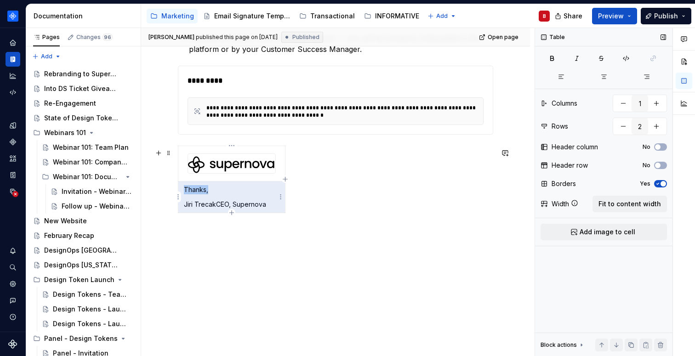
drag, startPoint x: 274, startPoint y: 207, endPoint x: 187, endPoint y: 187, distance: 90.0
click at [187, 187] on td "Thanks, Jiri TrecakCEO, Supernova" at bounding box center [231, 197] width 107 height 32
copy p "Thanks,"
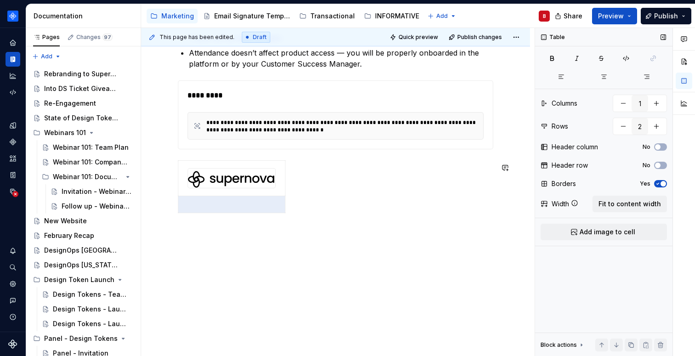
scroll to position [821, 0]
click at [223, 205] on p at bounding box center [232, 204] width 96 height 9
click at [170, 166] on span at bounding box center [168, 167] width 7 height 13
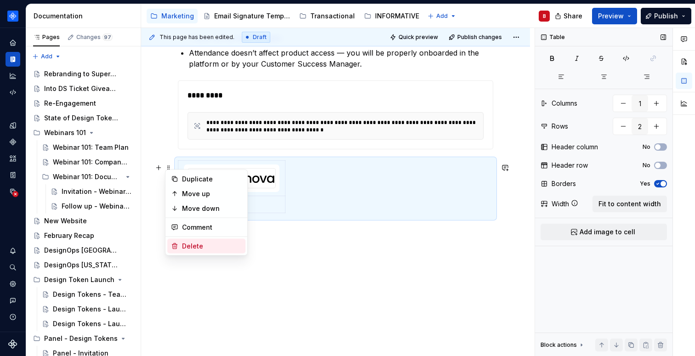
click at [192, 243] on div "Delete" at bounding box center [212, 246] width 60 height 9
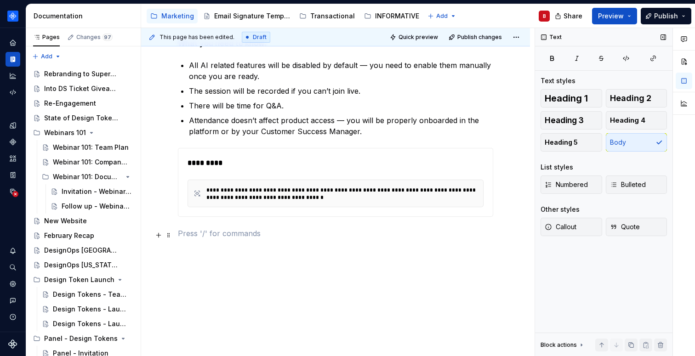
scroll to position [753, 0]
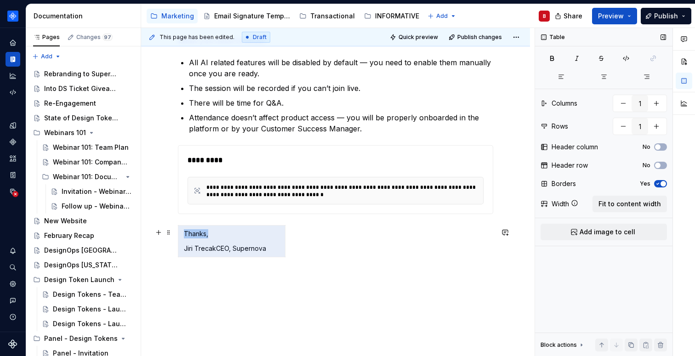
drag, startPoint x: 266, startPoint y: 253, endPoint x: 163, endPoint y: 242, distance: 103.6
click at [169, 233] on span at bounding box center [168, 232] width 7 height 13
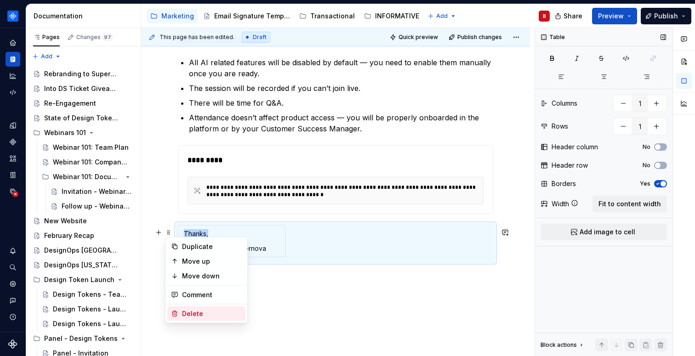
click at [201, 311] on div "Delete" at bounding box center [212, 313] width 60 height 9
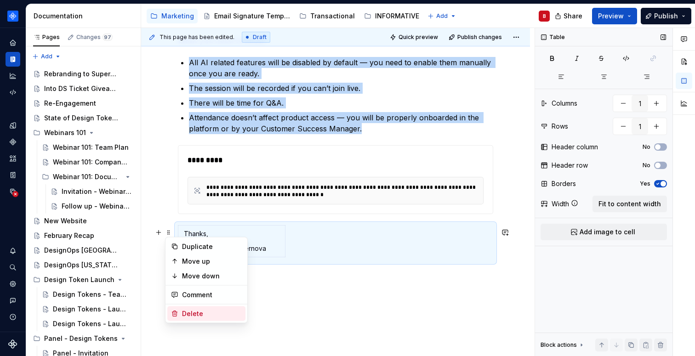
scroll to position [731, 0]
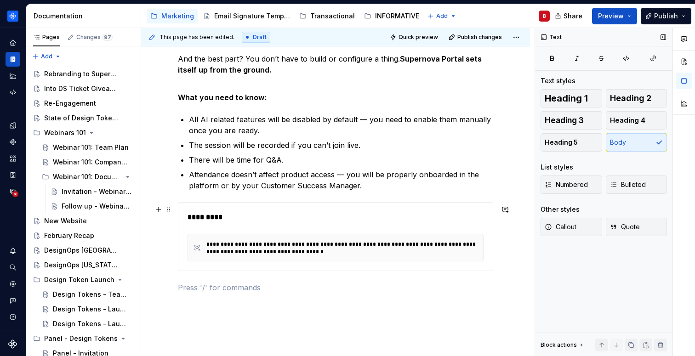
scroll to position [700, 0]
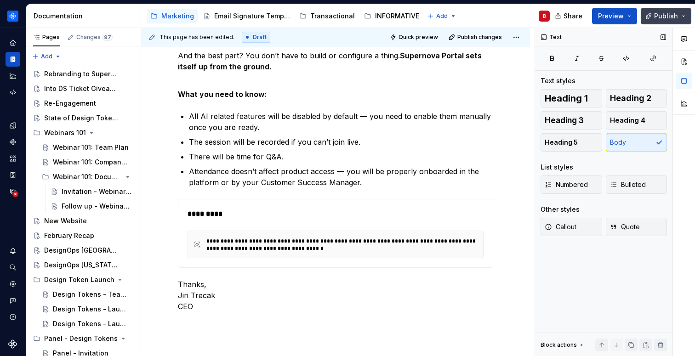
click at [677, 15] on span "Publish" at bounding box center [666, 15] width 24 height 9
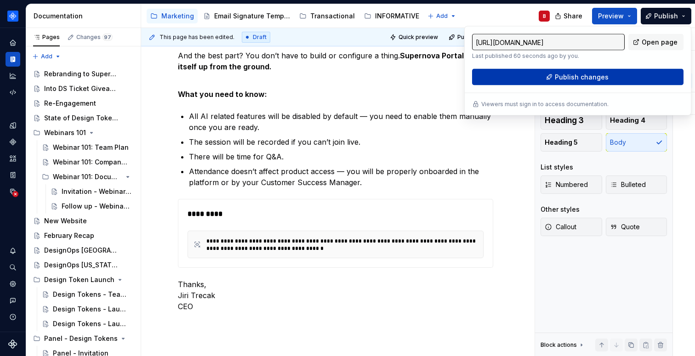
click at [570, 77] on span "Publish changes" at bounding box center [582, 77] width 54 height 9
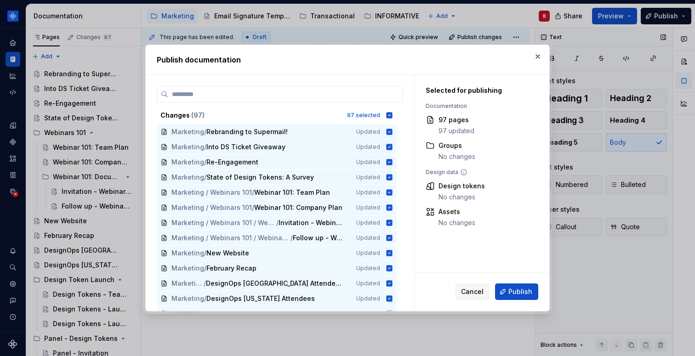
click at [518, 288] on span "Publish" at bounding box center [520, 291] width 24 height 9
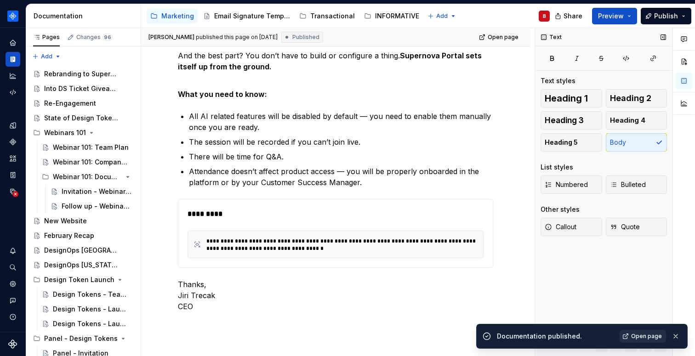
click at [641, 334] on span "Open page" at bounding box center [646, 336] width 31 height 7
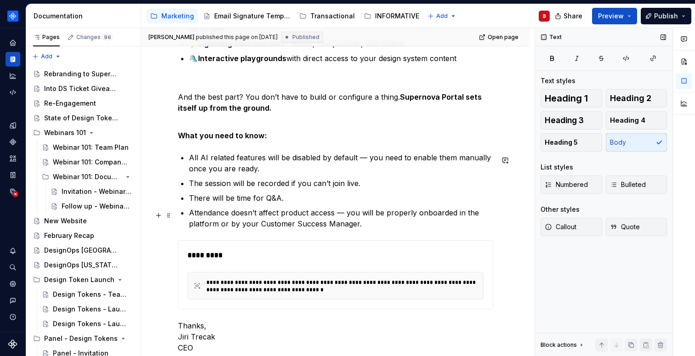
scroll to position [647, 0]
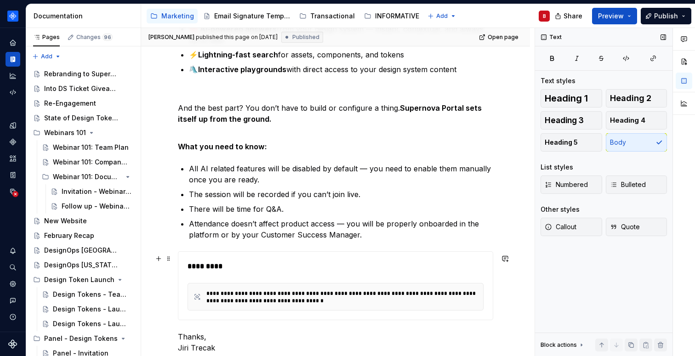
click at [206, 268] on div "*********" at bounding box center [338, 266] width 301 height 11
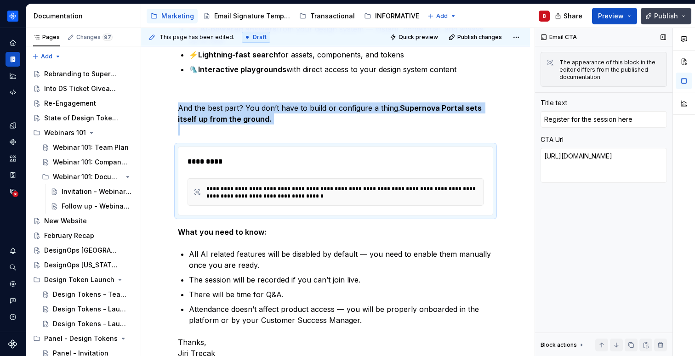
click at [652, 14] on button "Publish" at bounding box center [666, 16] width 51 height 17
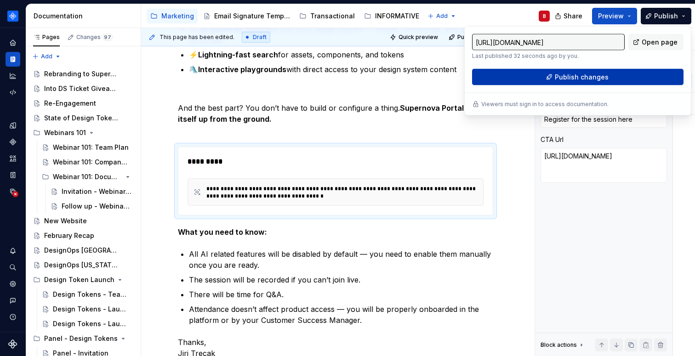
click at [619, 72] on button "Publish changes" at bounding box center [577, 77] width 211 height 17
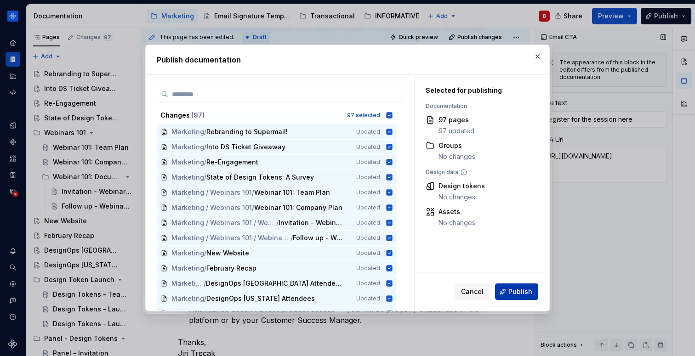
click at [521, 294] on span "Publish" at bounding box center [520, 291] width 24 height 9
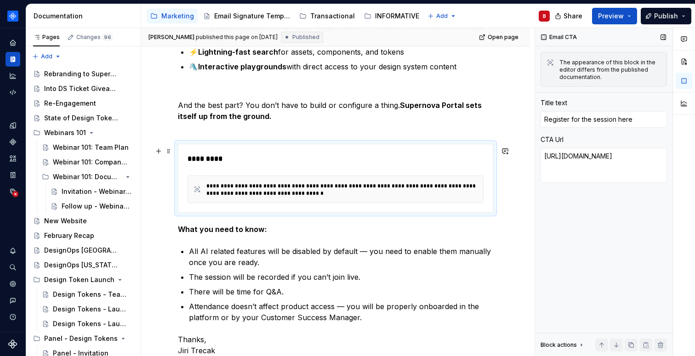
scroll to position [781, 0]
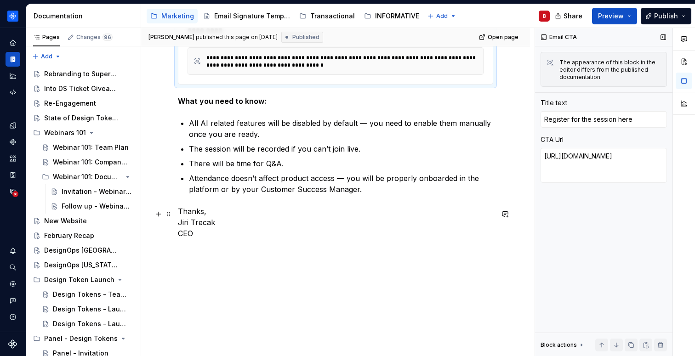
click at [191, 206] on p "Thanks, [PERSON_NAME] CEO" at bounding box center [335, 222] width 315 height 33
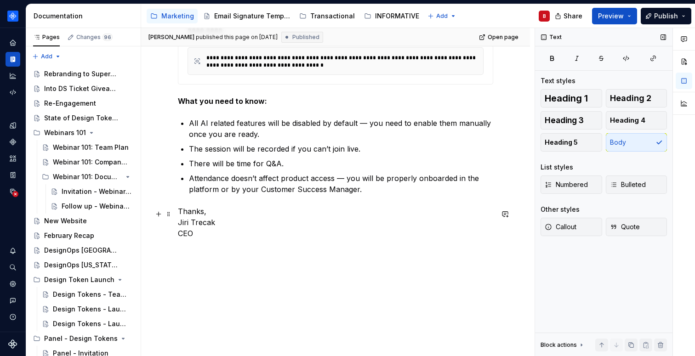
click at [180, 212] on p "Thanks, [PERSON_NAME] CEO" at bounding box center [335, 222] width 315 height 33
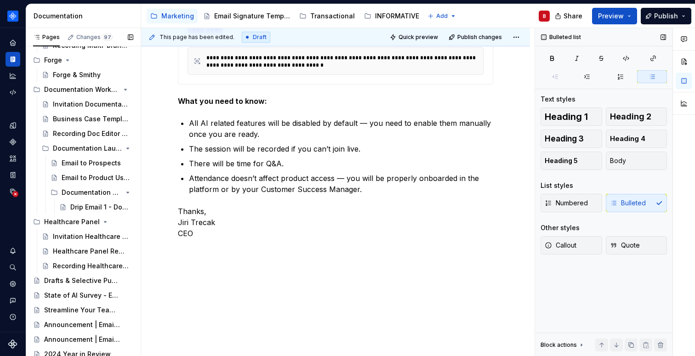
scroll to position [1988, 0]
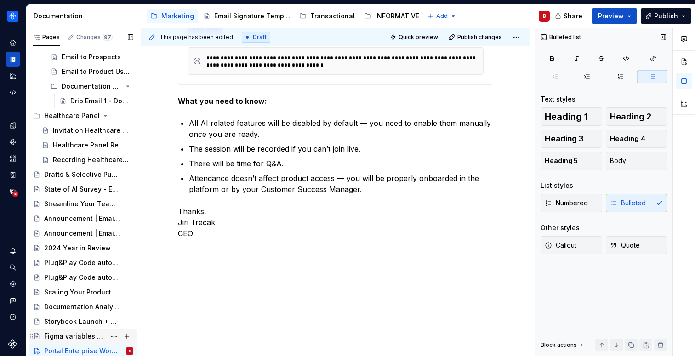
click at [68, 332] on div "Figma variables guide" at bounding box center [75, 336] width 62 height 9
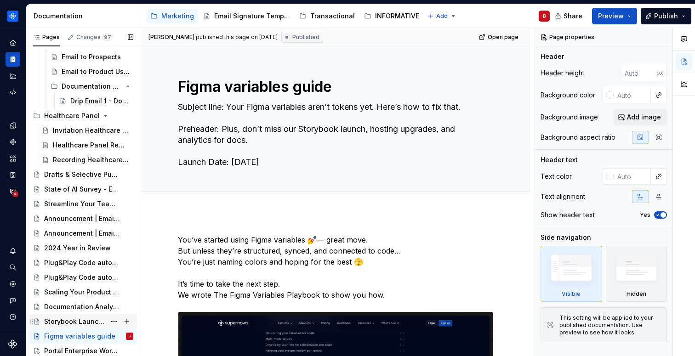
click at [71, 321] on div "Storybook Launch + Guide" at bounding box center [75, 321] width 62 height 9
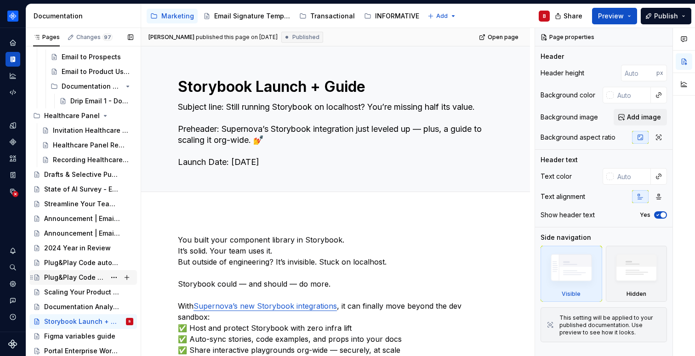
click at [72, 271] on div "Plug&Play Code automation - Developer's Playbook" at bounding box center [88, 277] width 89 height 13
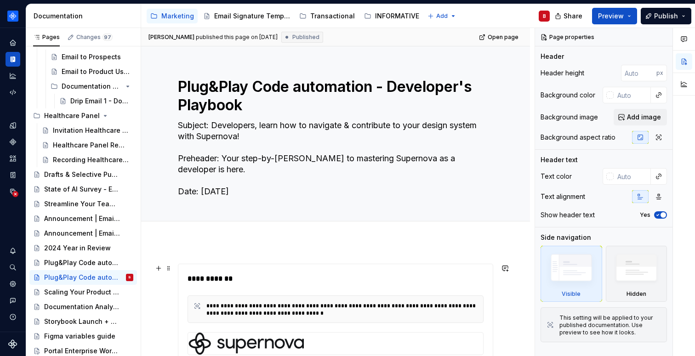
click at [333, 275] on div "**********" at bounding box center [338, 278] width 301 height 11
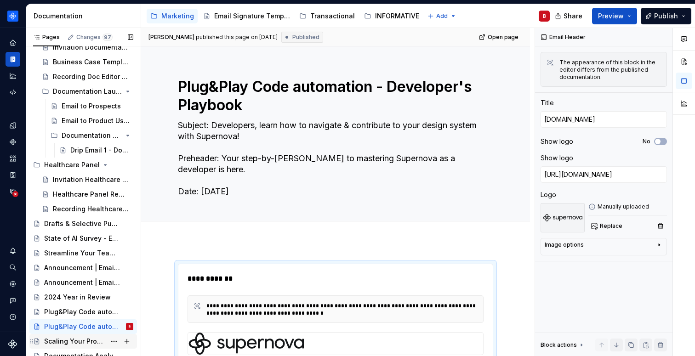
scroll to position [1988, 0]
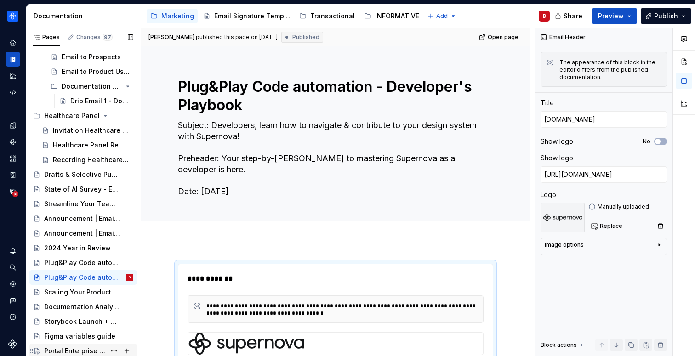
click at [81, 351] on div "Portal Enterprise Workshop" at bounding box center [75, 351] width 62 height 9
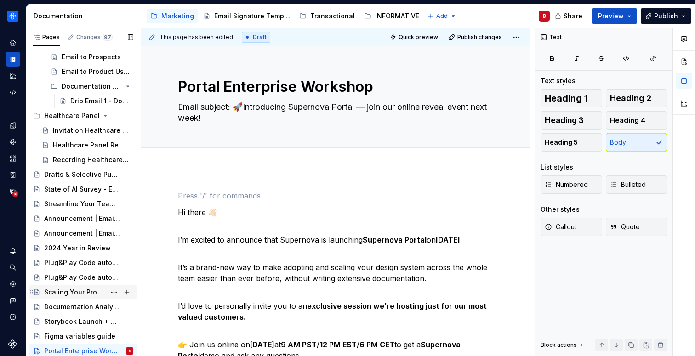
click at [67, 290] on div "Scaling Your Product Development With Supernova" at bounding box center [75, 292] width 62 height 9
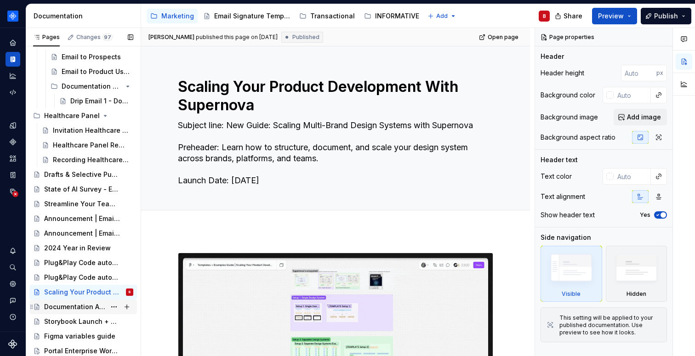
click at [73, 306] on div "Documentation Analytics Launch + Guide" at bounding box center [75, 306] width 62 height 9
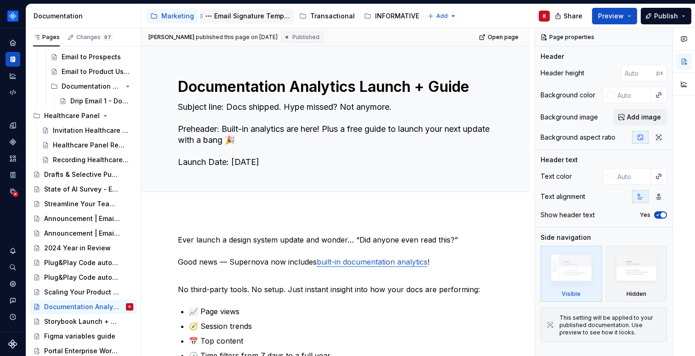
type textarea "*"
